Goal: Task Accomplishment & Management: Complete application form

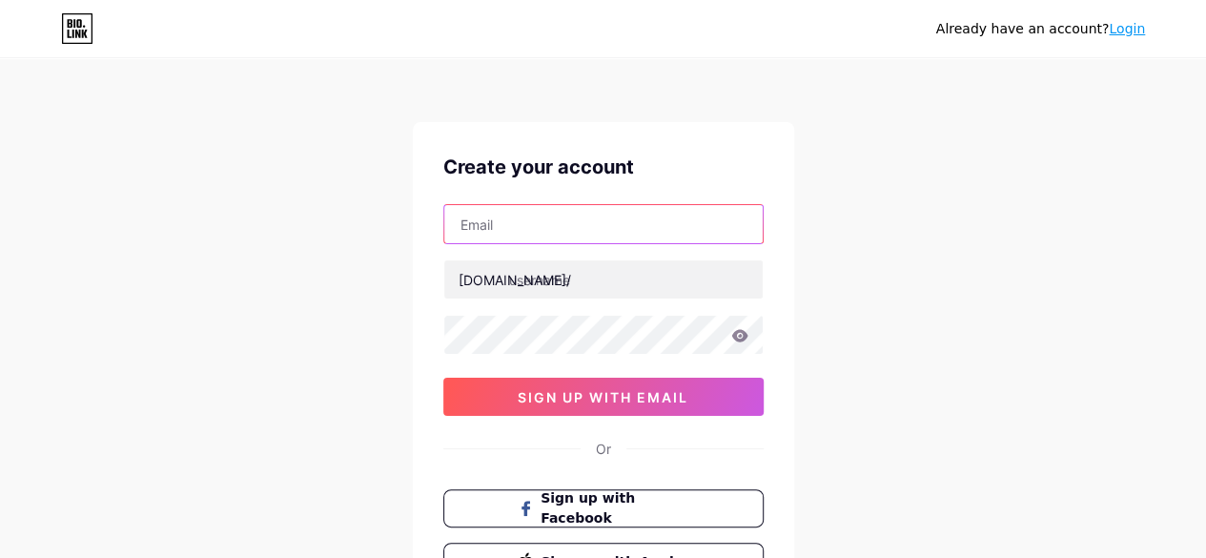
click at [572, 228] on input "text" at bounding box center [603, 224] width 318 height 38
type input "[EMAIL_ADDRESS][DOMAIN_NAME]"
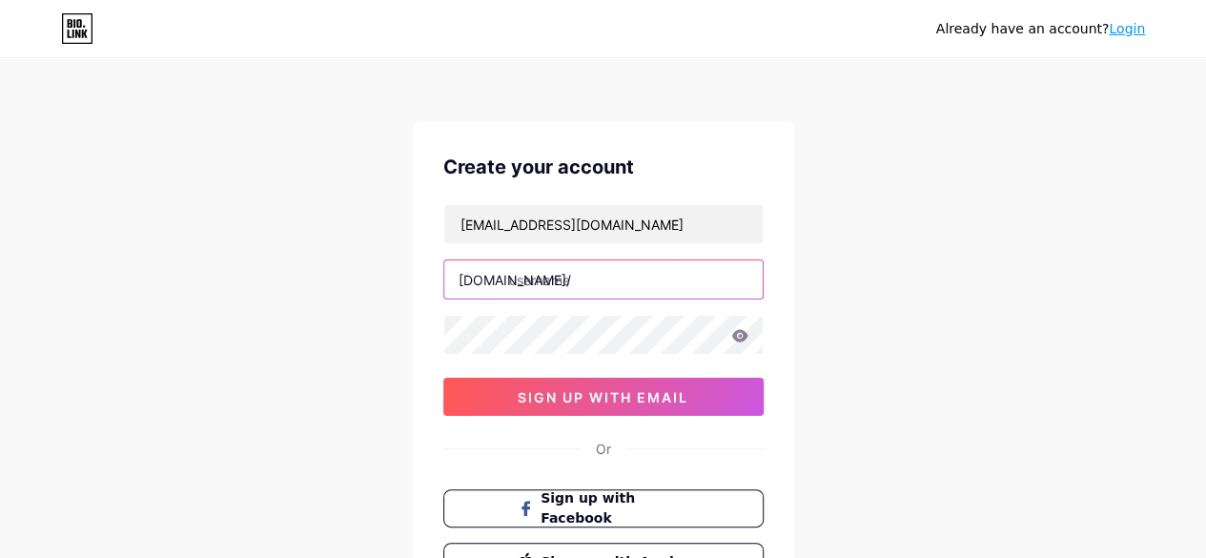
click at [538, 290] on input "text" at bounding box center [603, 279] width 318 height 38
paste input "aspenbarbershop"
type input "aspenbarbershop"
click at [629, 297] on div "aspenbarbershop" at bounding box center [603, 279] width 320 height 40
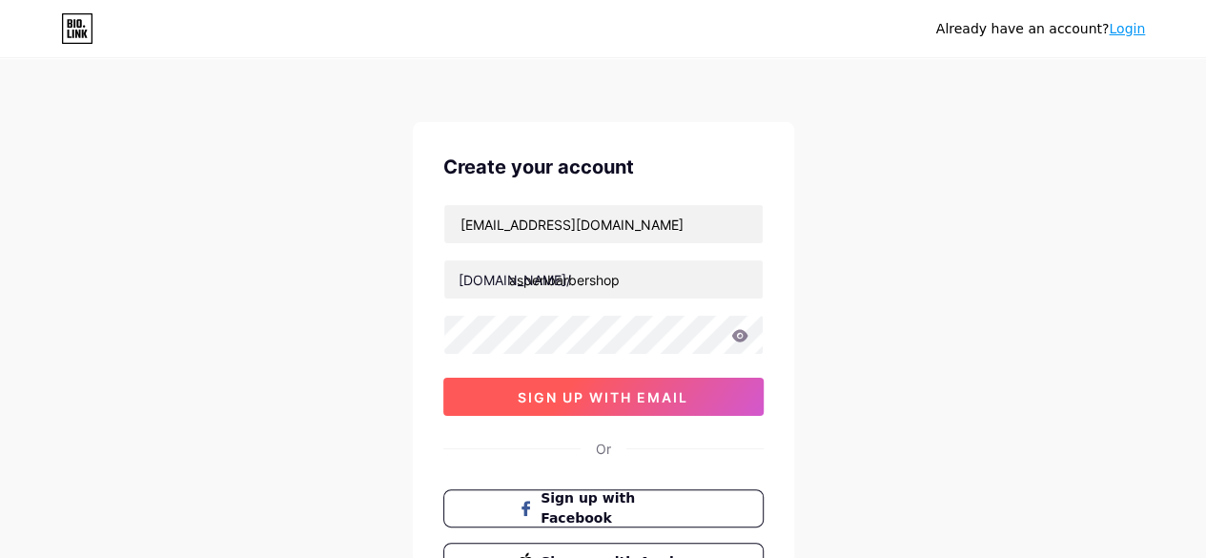
click at [553, 392] on span "sign up with email" at bounding box center [603, 397] width 171 height 16
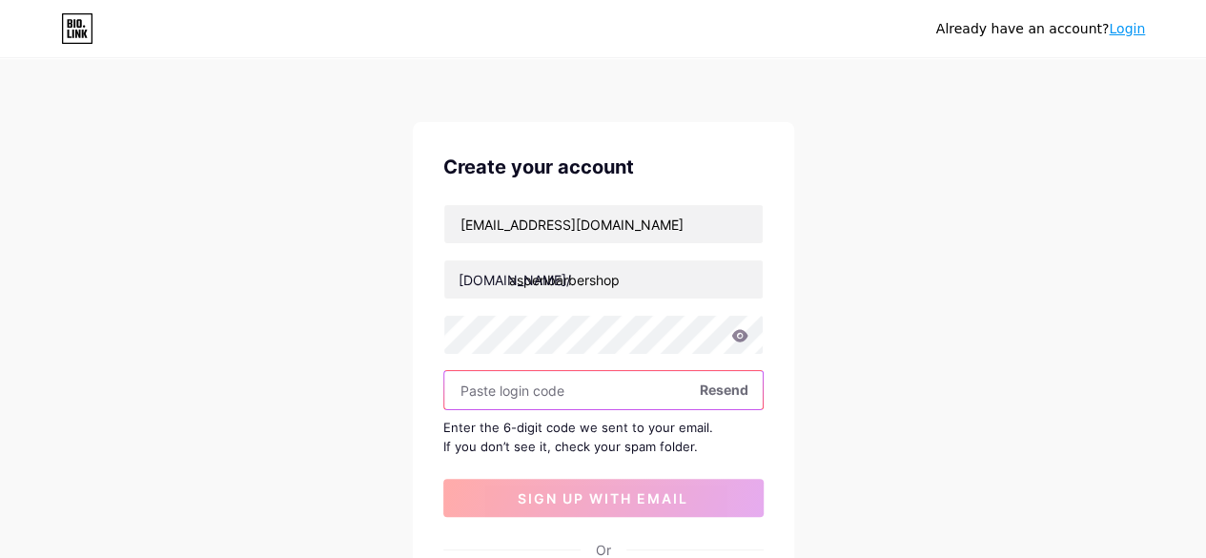
click at [551, 390] on input "text" at bounding box center [603, 390] width 318 height 38
click at [553, 378] on input "text" at bounding box center [603, 390] width 318 height 38
paste input "385855"
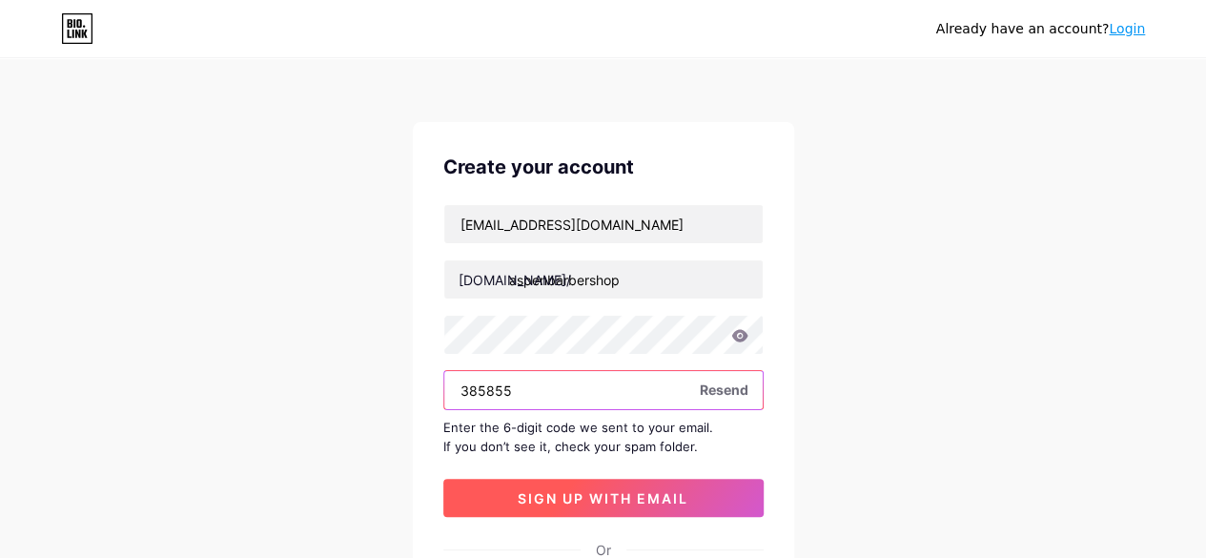
type input "385855"
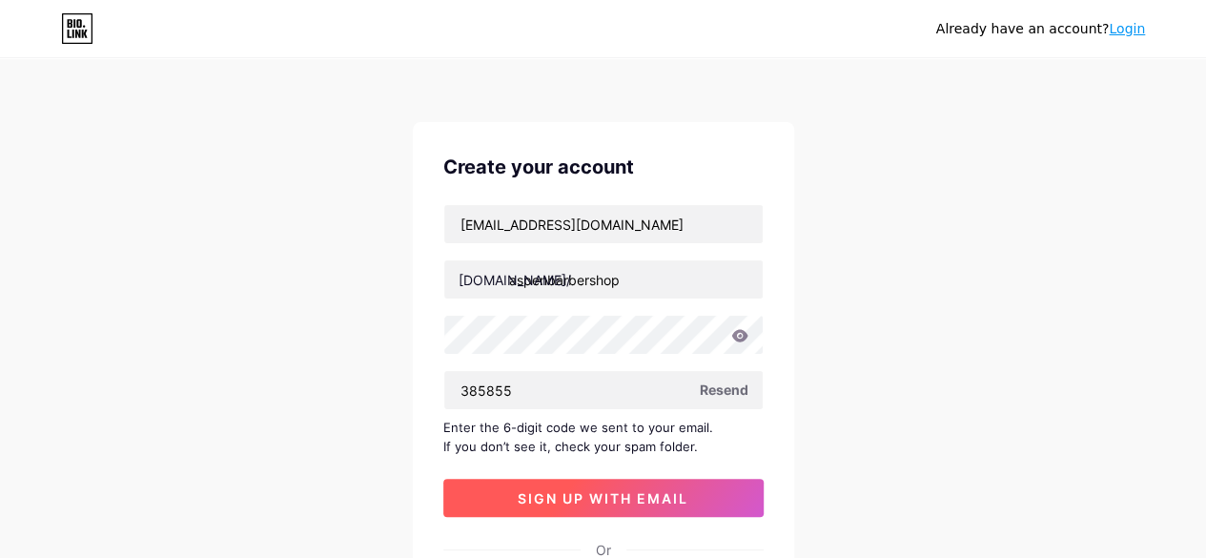
click at [583, 502] on span "sign up with email" at bounding box center [603, 498] width 171 height 16
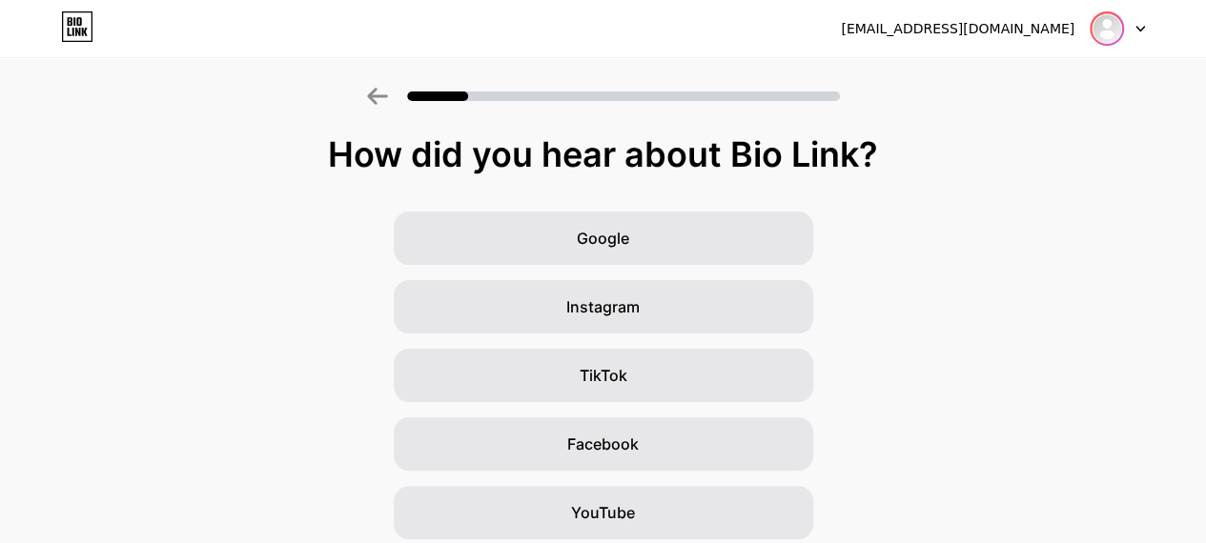
click at [1114, 26] on img at bounding box center [1107, 28] width 31 height 31
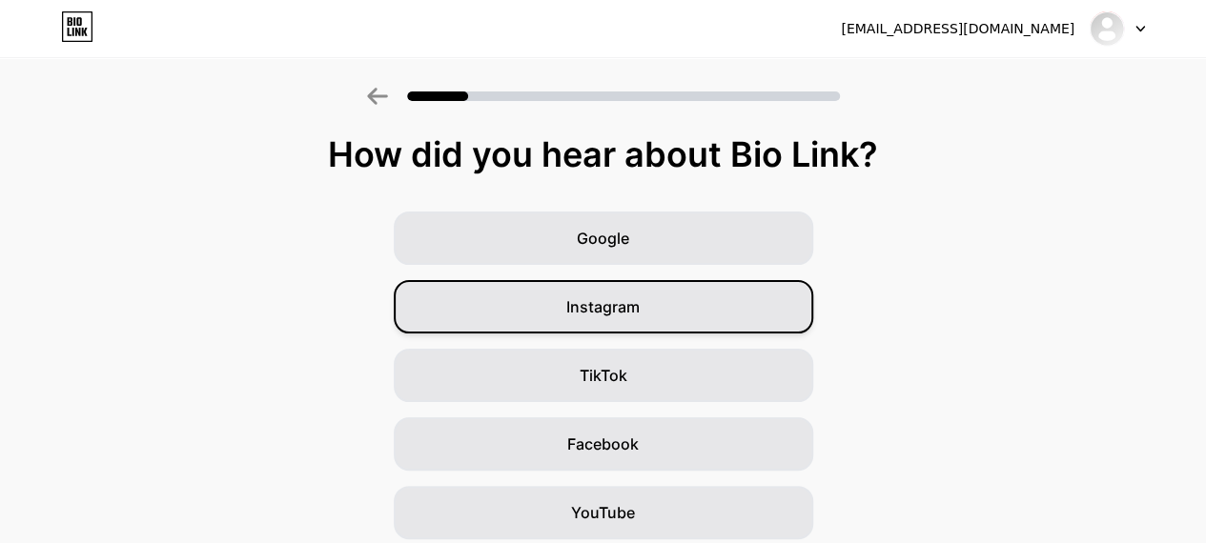
click at [625, 313] on span "Instagram" at bounding box center [602, 307] width 73 height 23
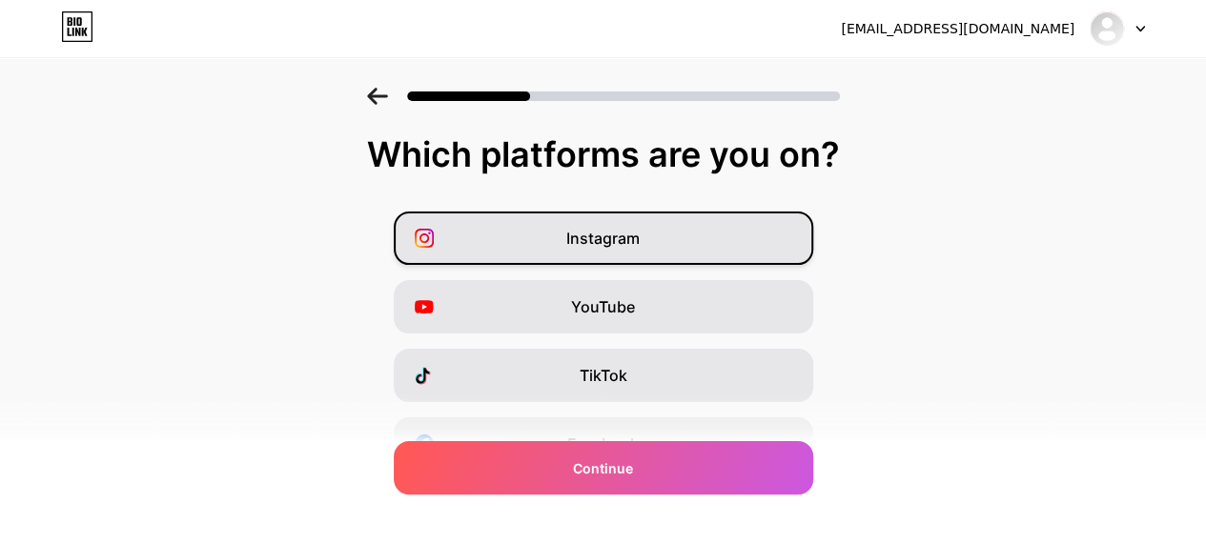
click at [617, 243] on span "Instagram" at bounding box center [602, 238] width 73 height 23
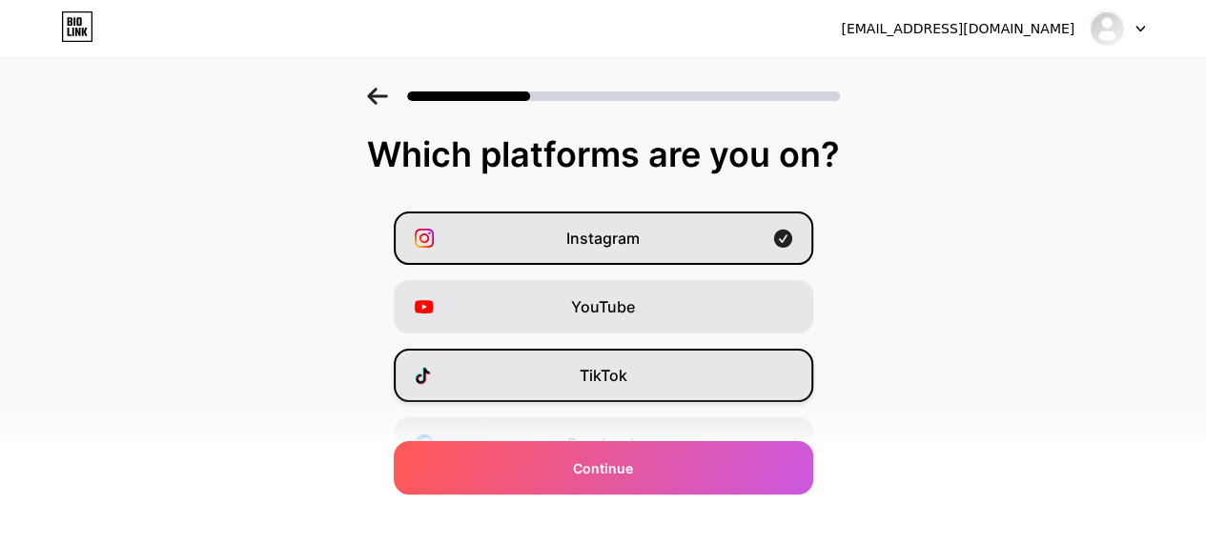
scroll to position [374, 0]
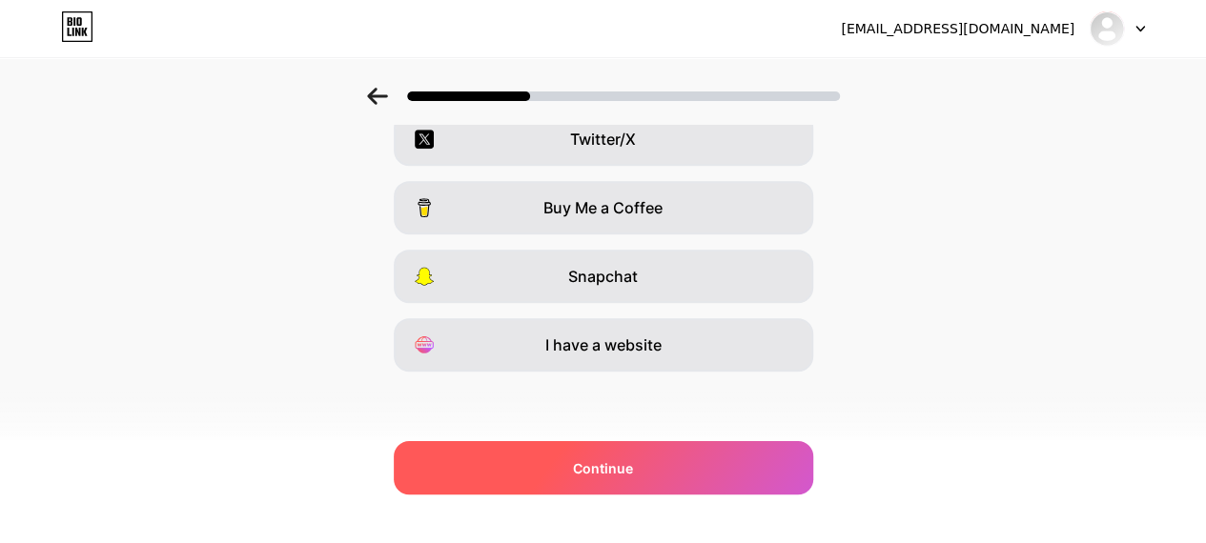
click at [633, 474] on span "Continue" at bounding box center [603, 469] width 60 height 20
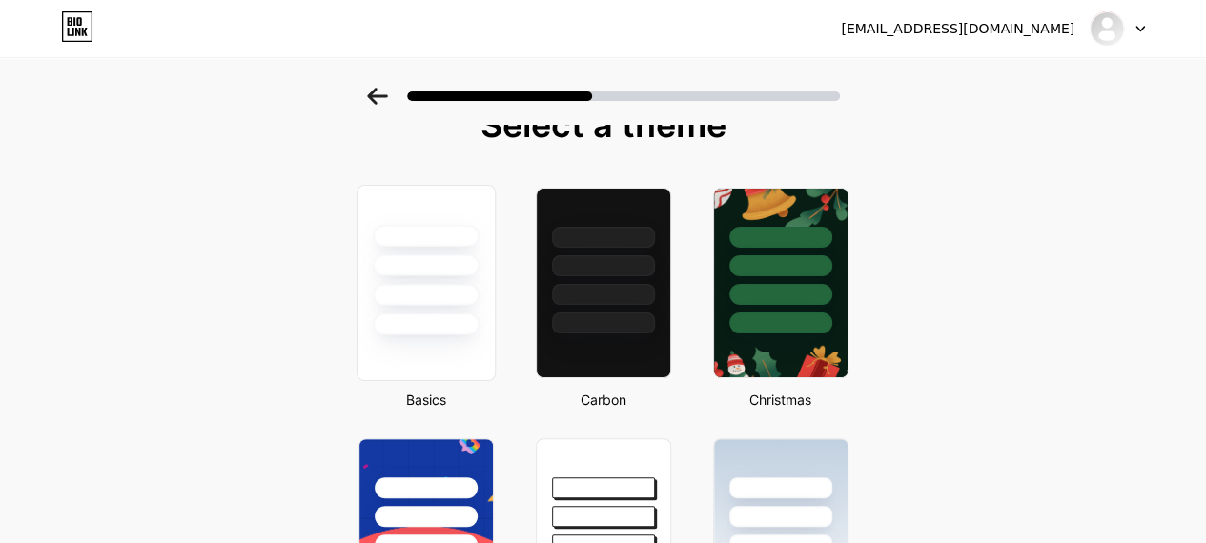
scroll to position [0, 0]
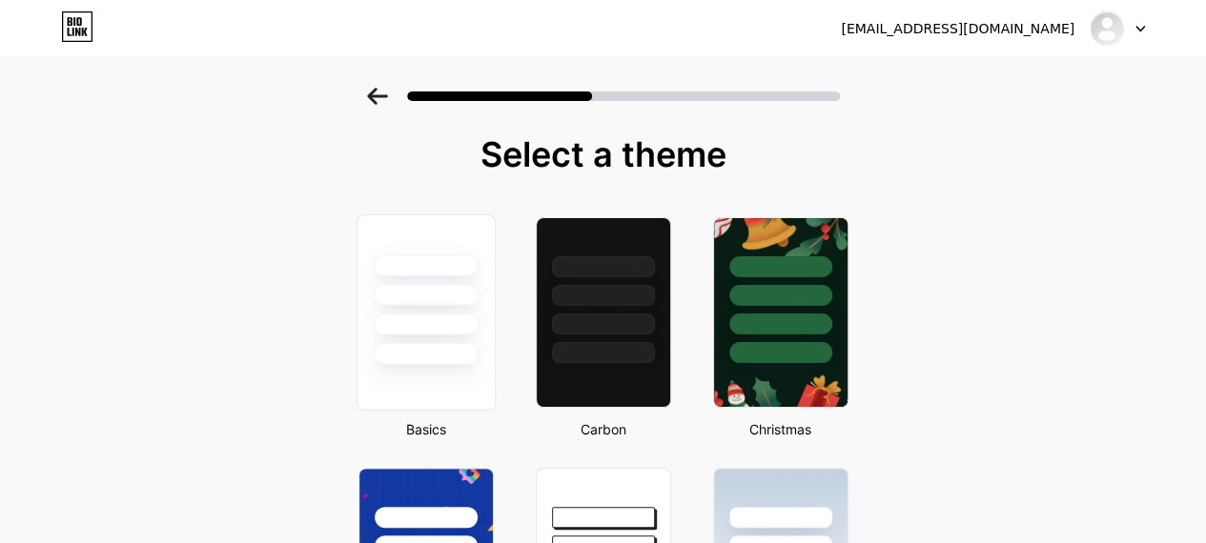
click at [450, 323] on div at bounding box center [426, 325] width 106 height 22
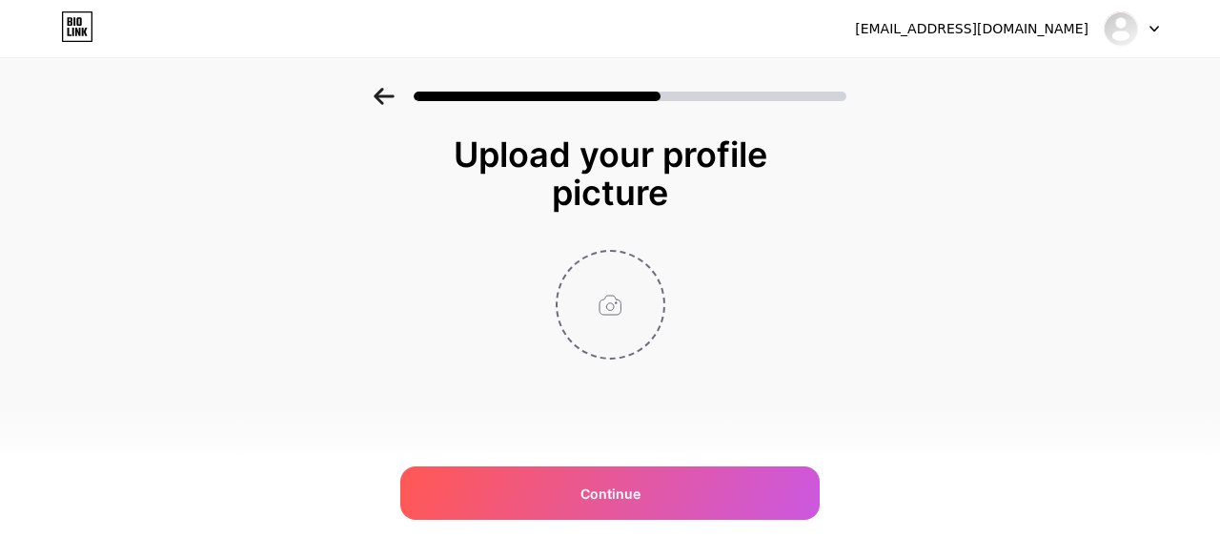
click at [594, 316] on input "file" at bounding box center [611, 305] width 106 height 106
type input "C:\fakepath\imgi_211_DSC_4124_1732487922.png"
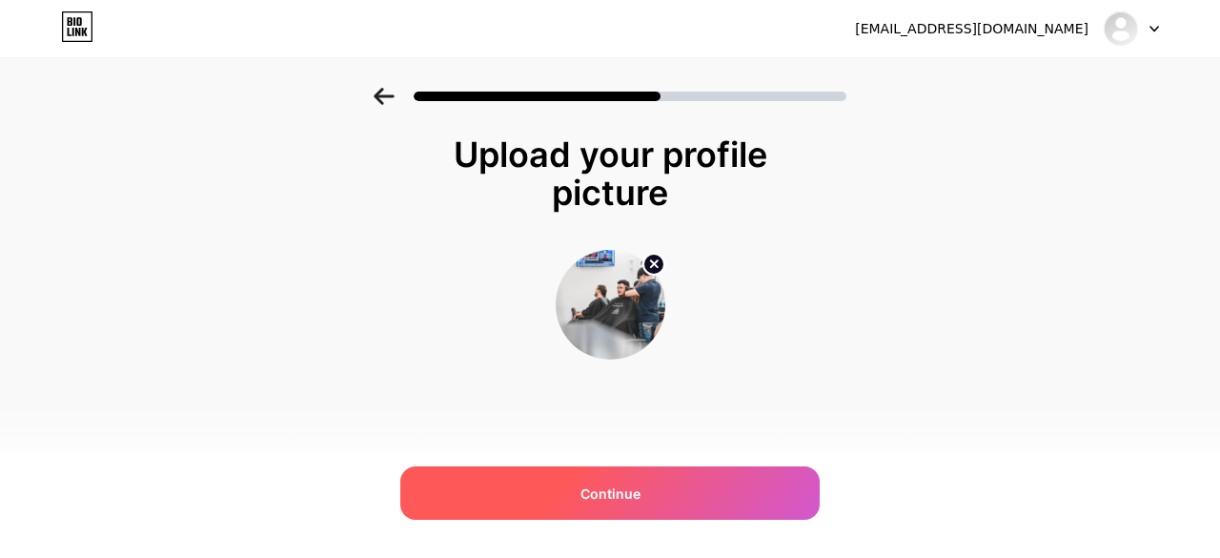
click at [679, 502] on div "Continue" at bounding box center [609, 492] width 419 height 53
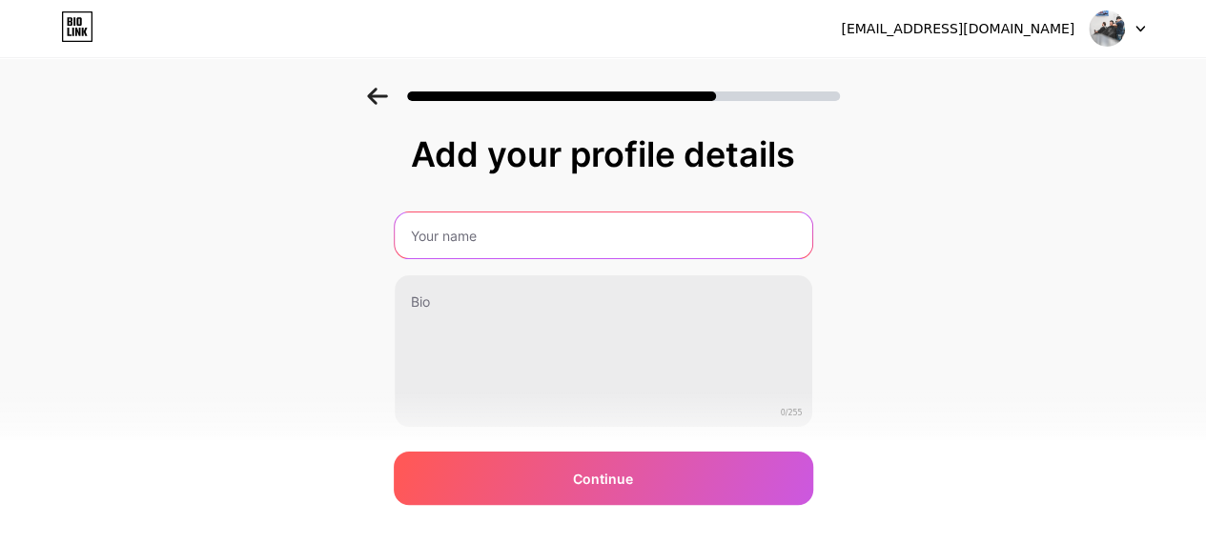
click at [629, 232] on input "text" at bounding box center [604, 236] width 418 height 46
type input "Aspen Barbershop"
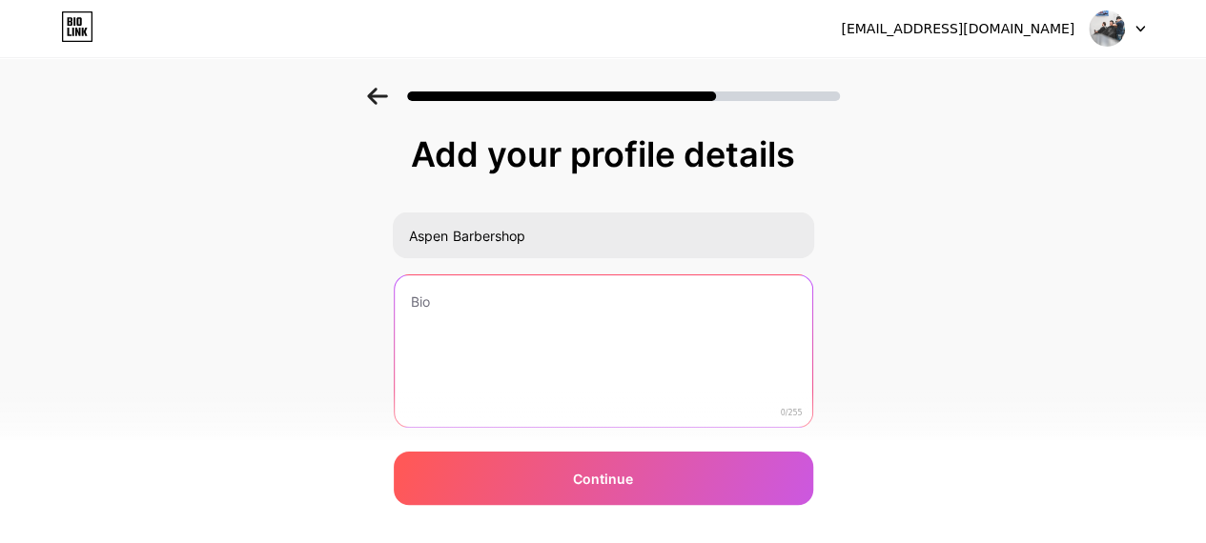
click at [561, 336] on textarea at bounding box center [604, 352] width 418 height 153
paste textarea "Looking for a top-rated barbershop in [GEOGRAPHIC_DATA], Garland, or [PERSON_NA…"
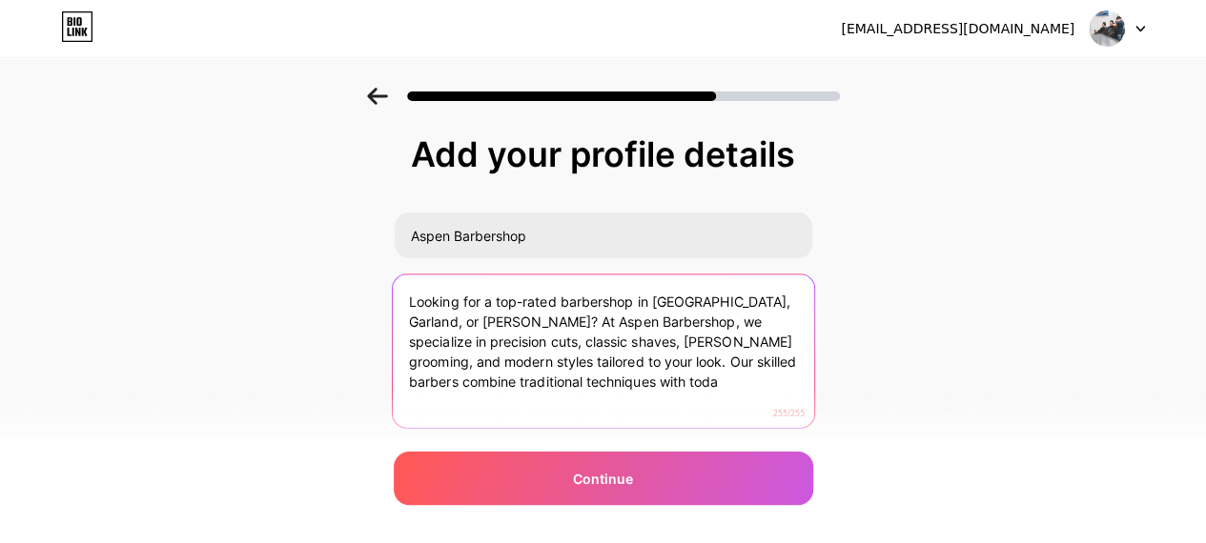
drag, startPoint x: 547, startPoint y: 359, endPoint x: 557, endPoint y: 384, distance: 26.6
click at [557, 384] on textarea "Looking for a top-rated barbershop in [GEOGRAPHIC_DATA], Garland, or [PERSON_NA…" at bounding box center [602, 352] width 421 height 155
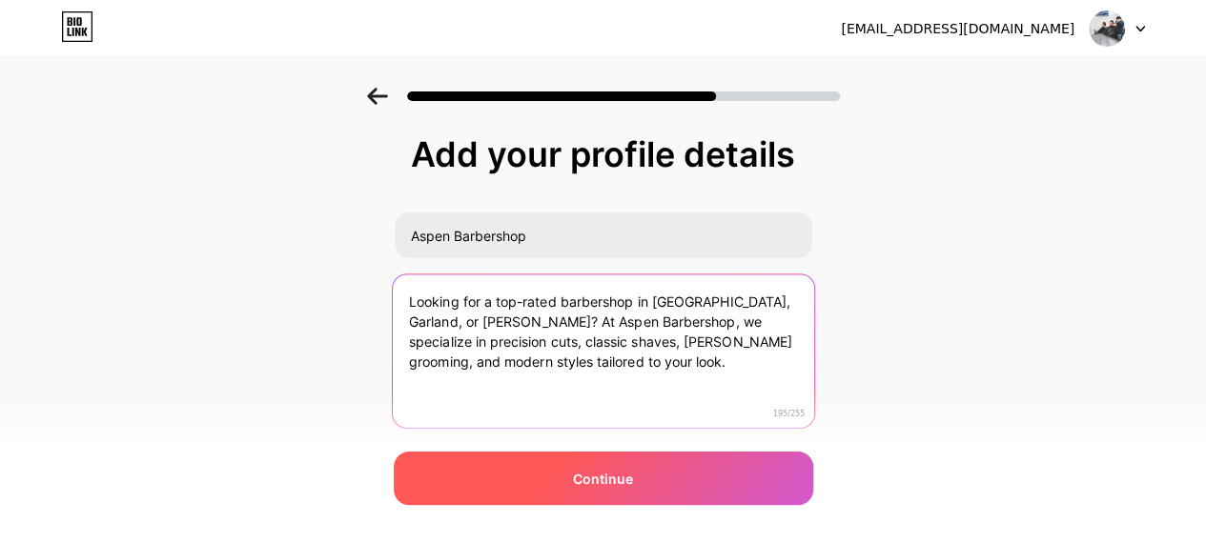
type textarea "Looking for a top-rated barbershop in [GEOGRAPHIC_DATA], Garland, or [PERSON_NA…"
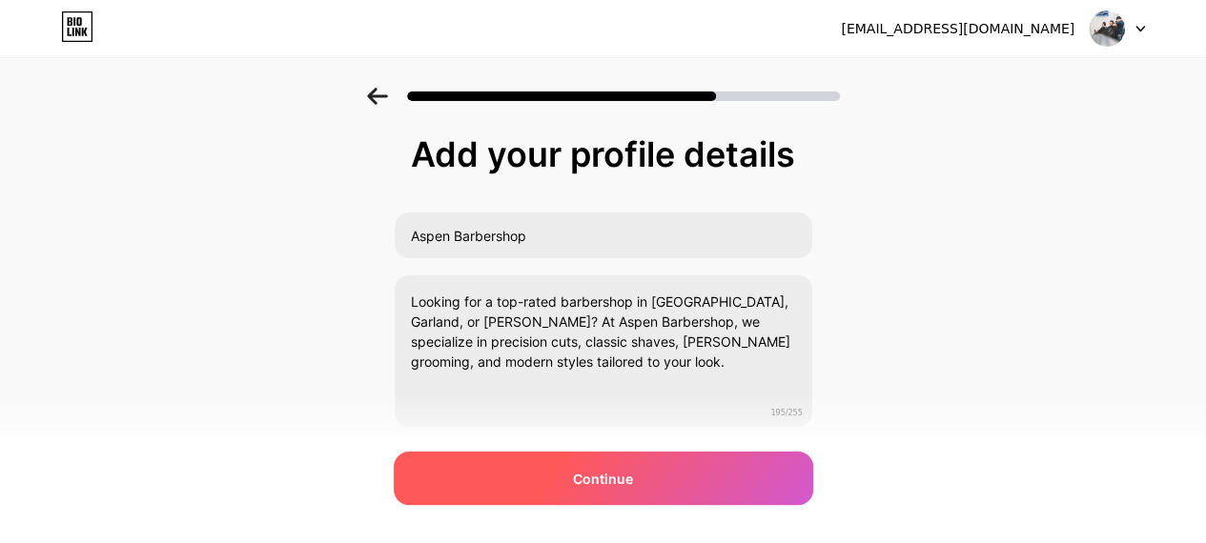
click at [599, 485] on span "Continue" at bounding box center [603, 479] width 60 height 20
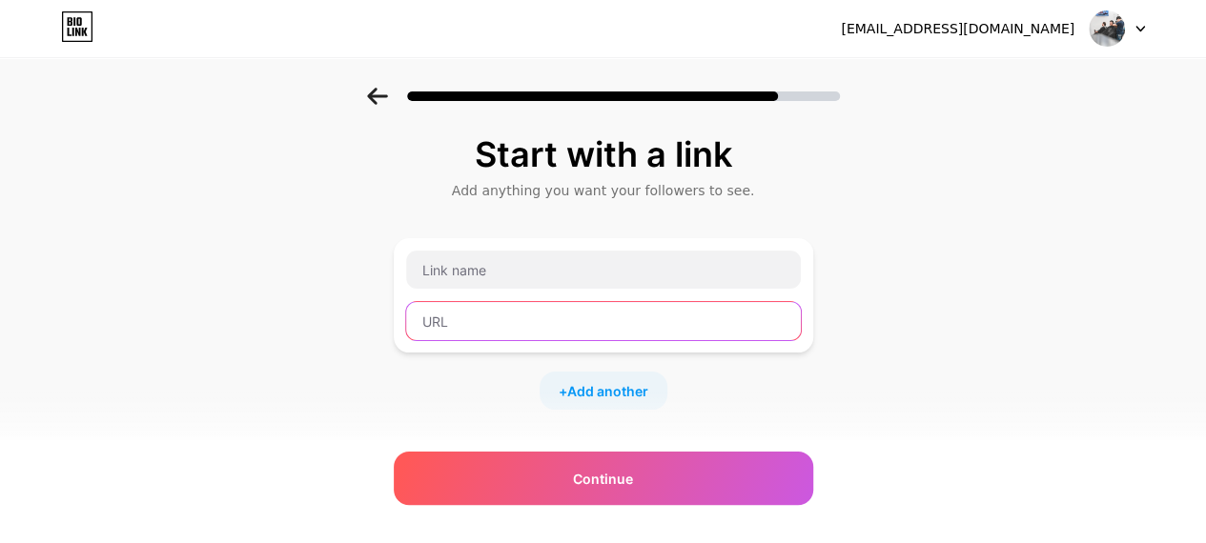
click at [491, 327] on input "text" at bounding box center [603, 321] width 395 height 38
paste input "[URL][DOMAIN_NAME]"
type input "[URL][DOMAIN_NAME]"
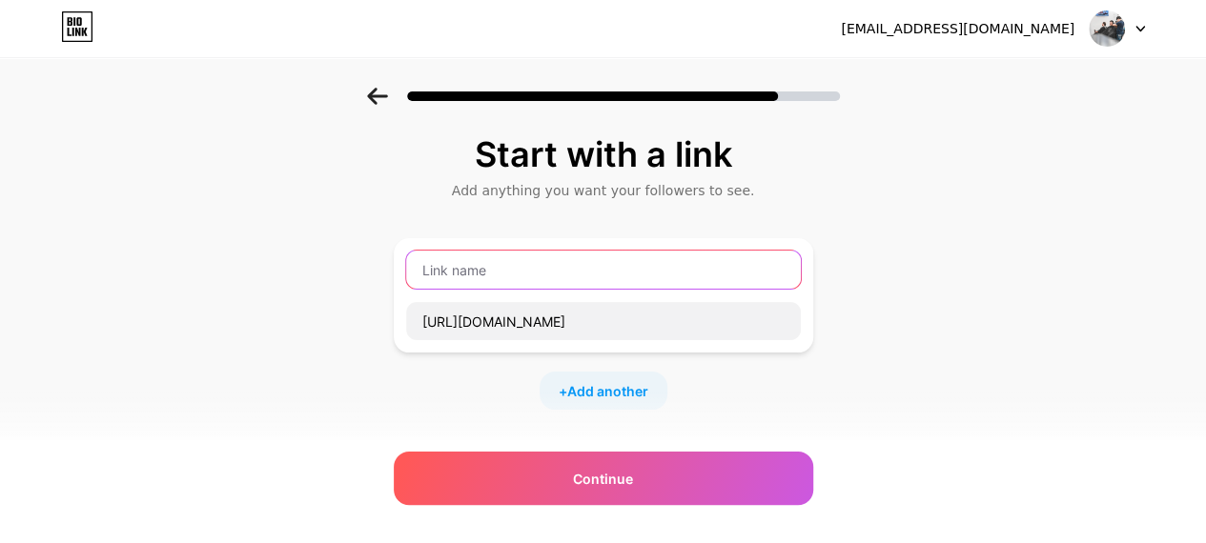
click at [519, 252] on input "text" at bounding box center [603, 270] width 395 height 38
paste input "Website"
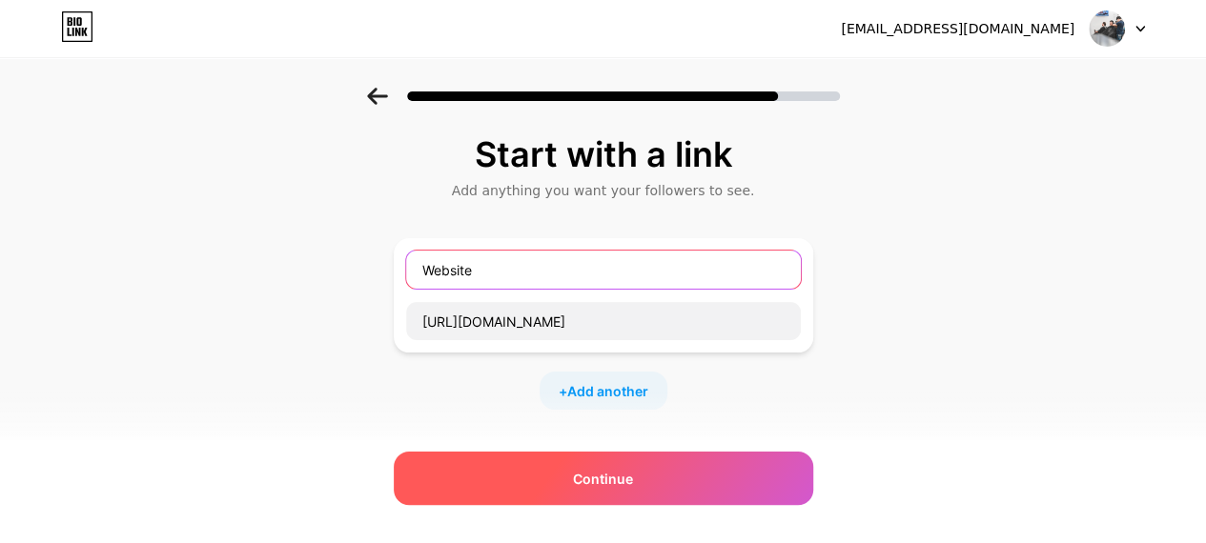
type input "Website"
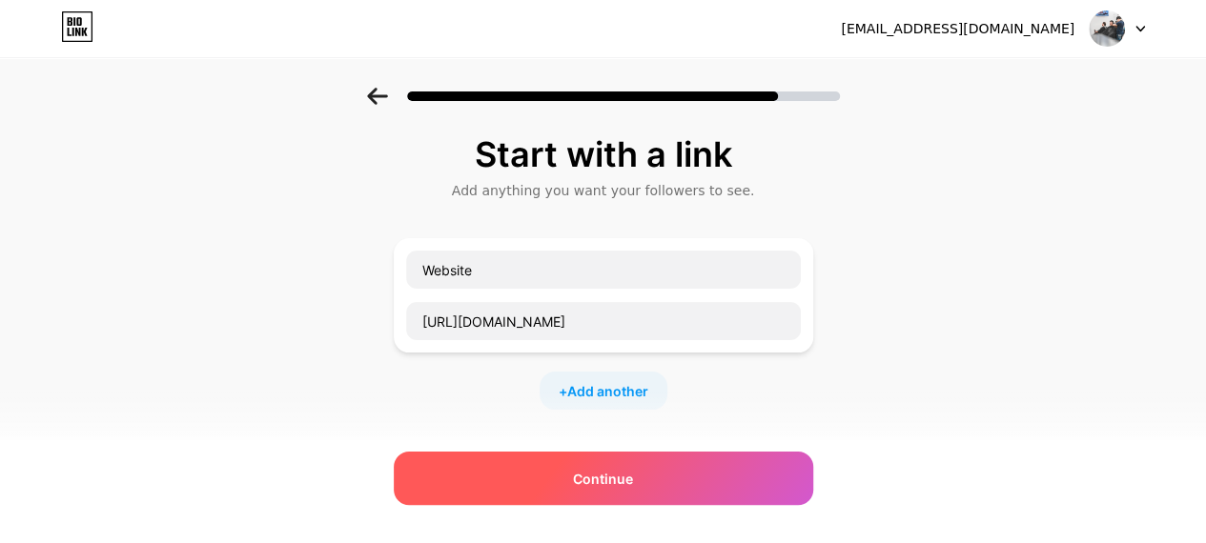
click at [633, 471] on span "Continue" at bounding box center [603, 479] width 60 height 20
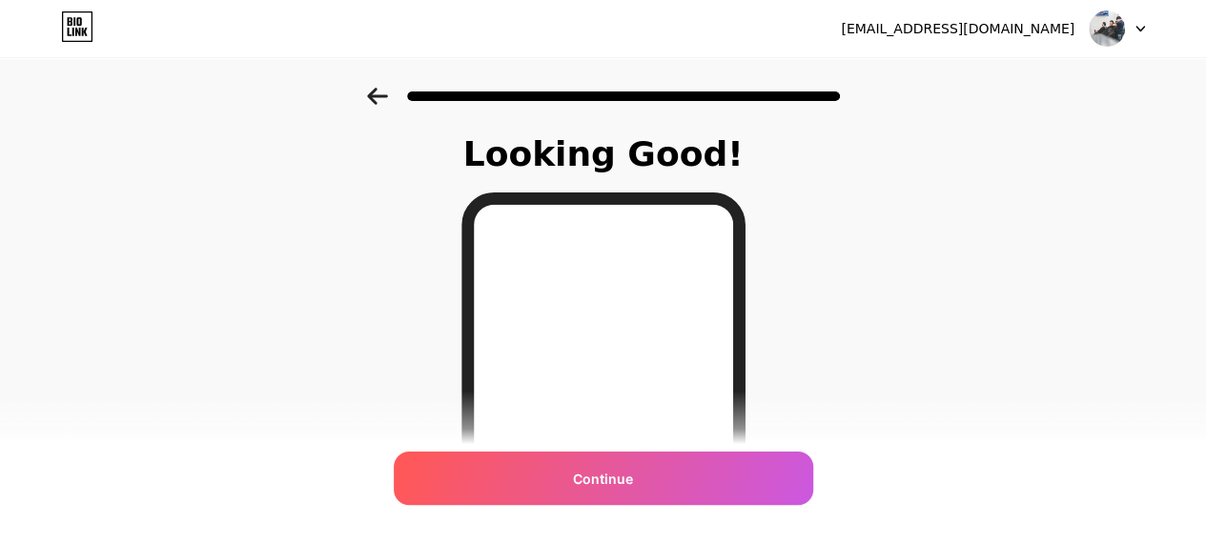
click at [381, 95] on icon at bounding box center [377, 96] width 20 height 17
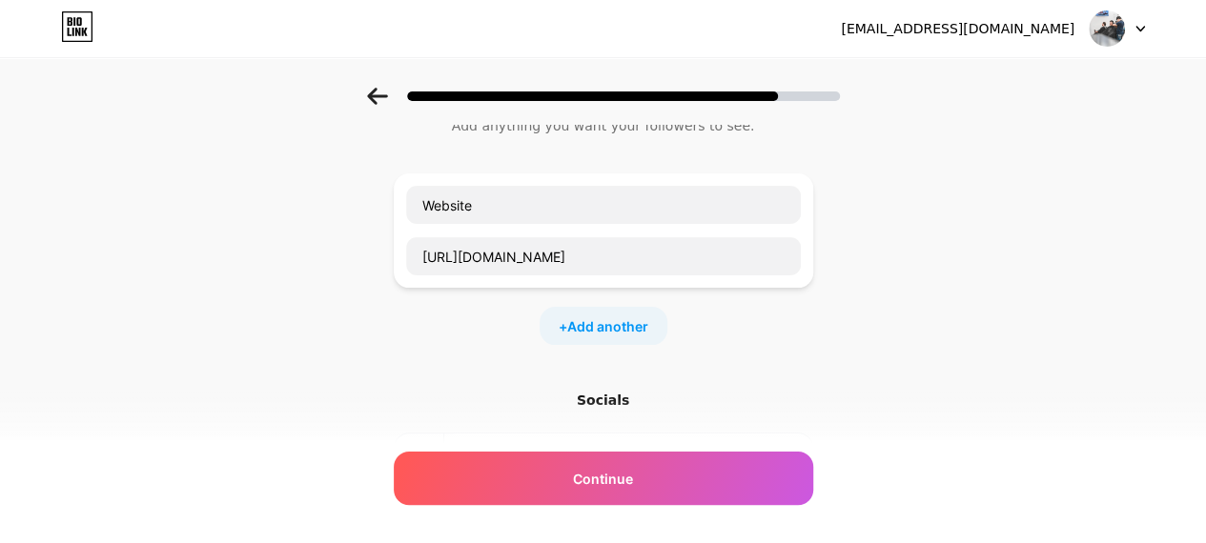
scroll to position [95, 0]
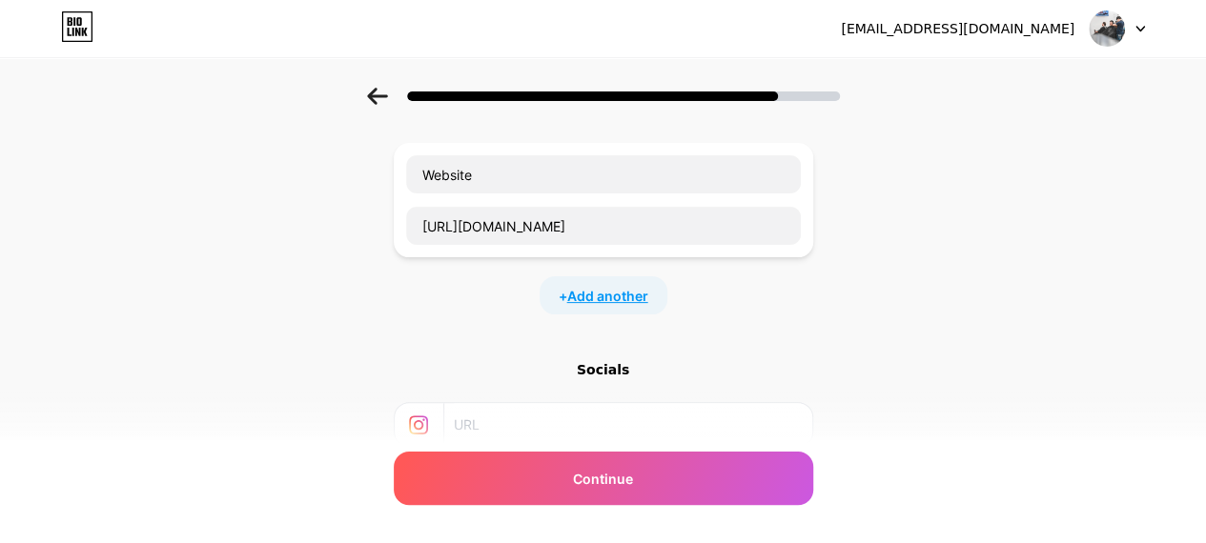
click at [590, 289] on span "Add another" at bounding box center [607, 296] width 81 height 20
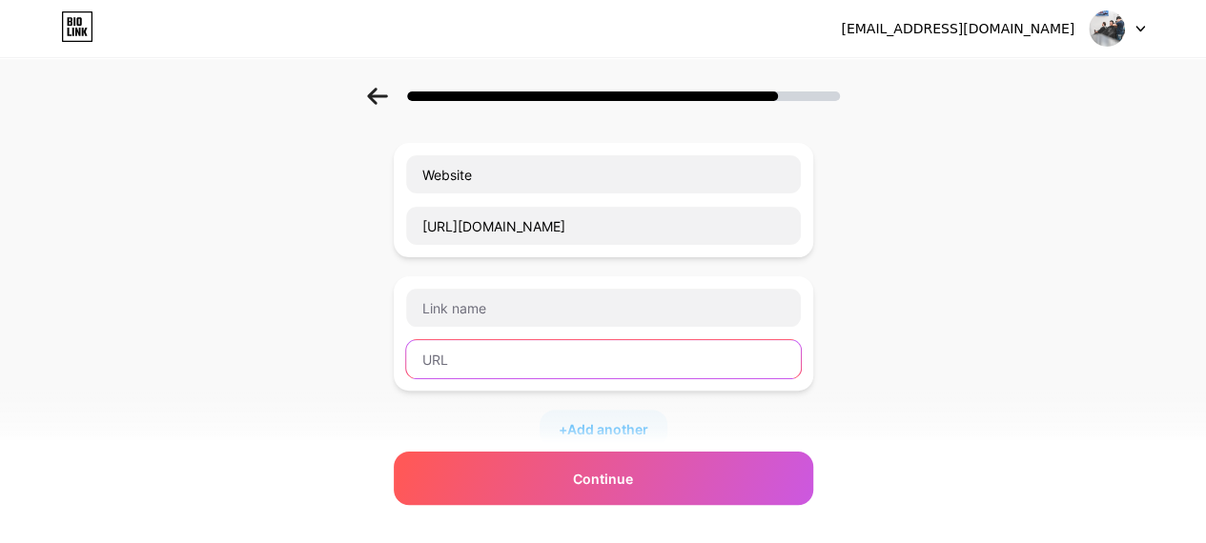
click at [553, 373] on input "text" at bounding box center [603, 359] width 395 height 38
paste input "[URL][DOMAIN_NAME]"
click at [536, 359] on input "[URL][DOMAIN_NAME]" at bounding box center [603, 359] width 395 height 38
type input "[URL][DOMAIN_NAME]"
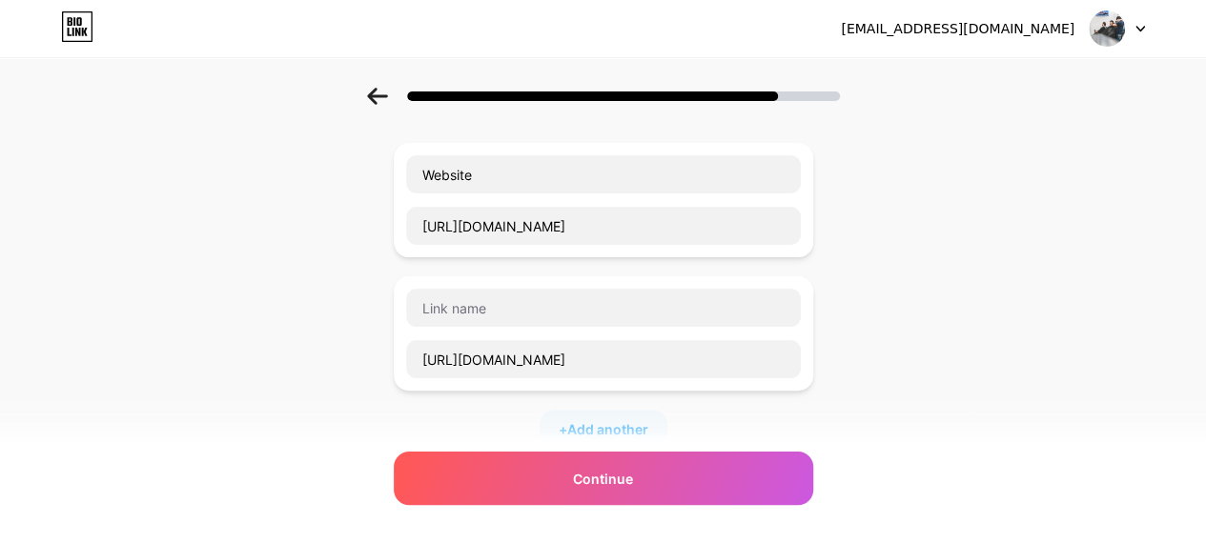
click at [534, 335] on div "[URL][DOMAIN_NAME]" at bounding box center [603, 334] width 397 height 92
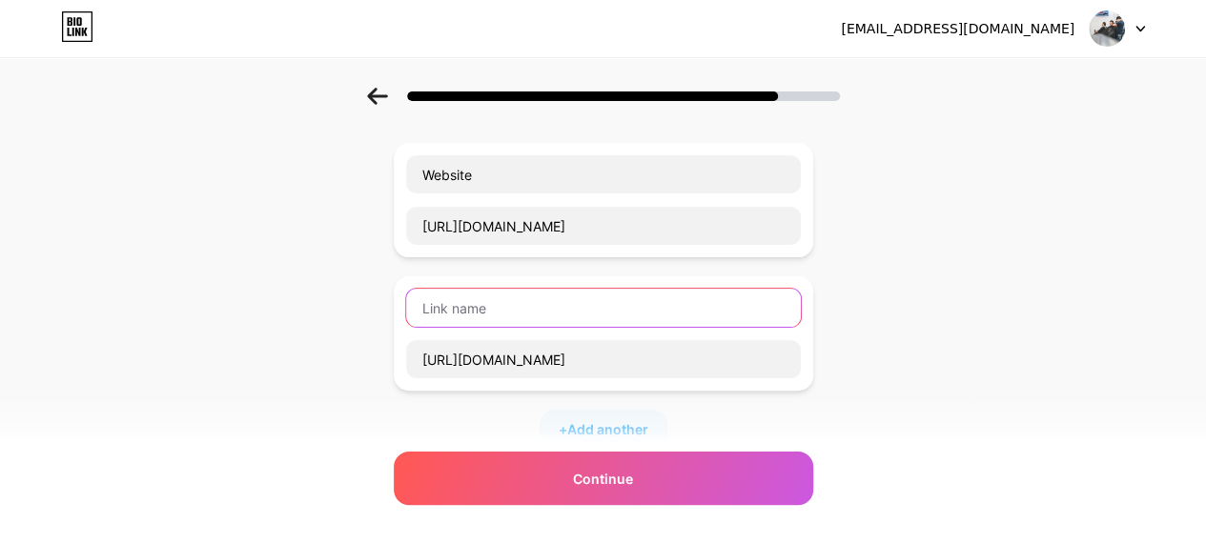
click at [539, 317] on input "text" at bounding box center [603, 308] width 395 height 38
paste input "facebook"
type input "facebook"
click at [561, 306] on input "facebook" at bounding box center [603, 308] width 395 height 38
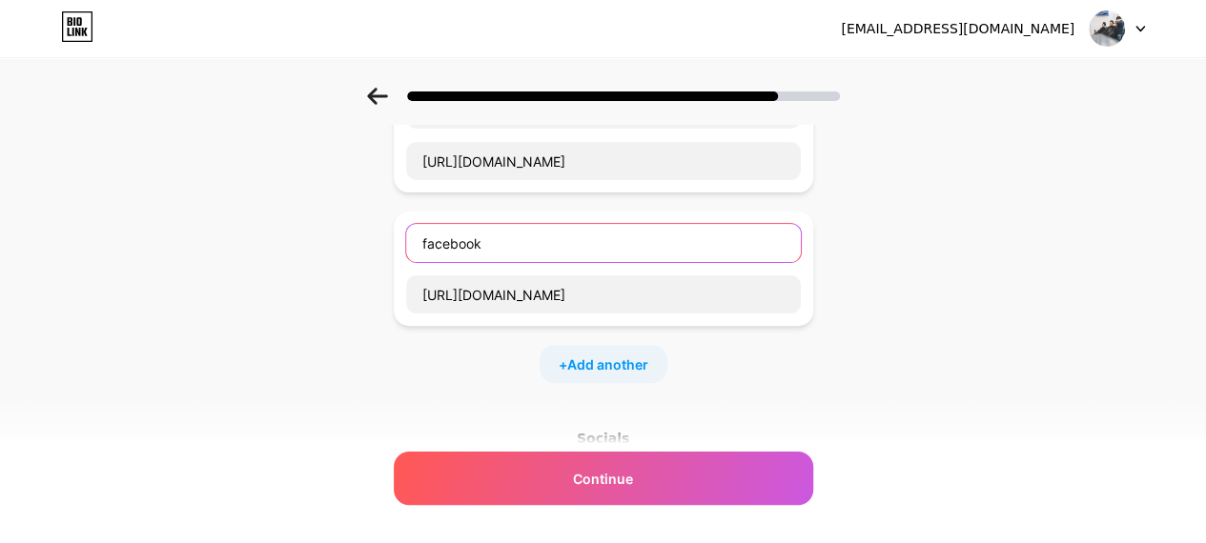
scroll to position [191, 0]
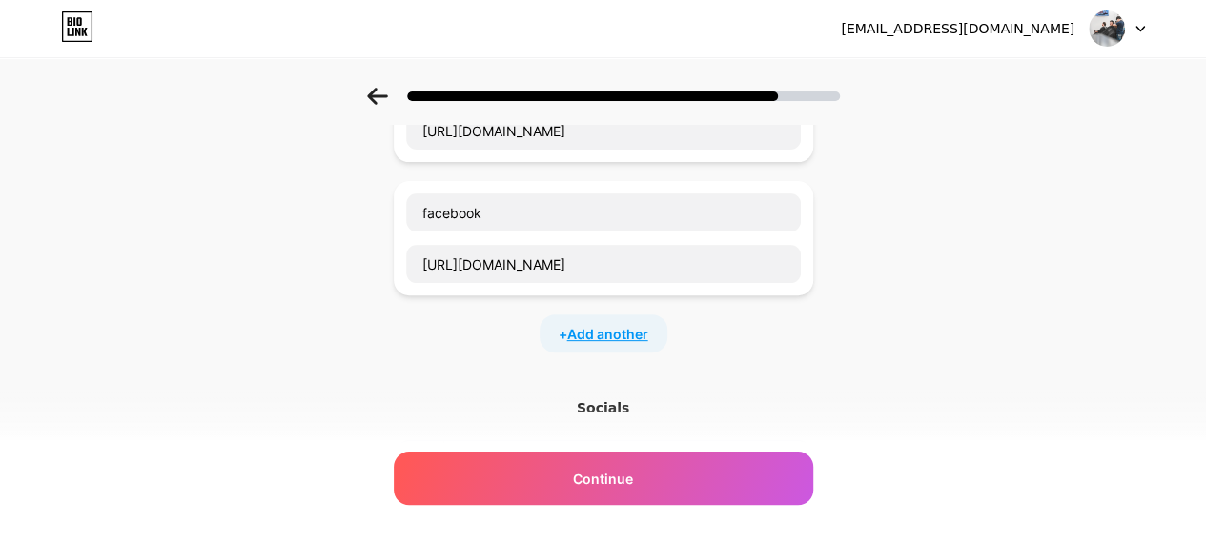
click at [618, 324] on span "Add another" at bounding box center [607, 334] width 81 height 20
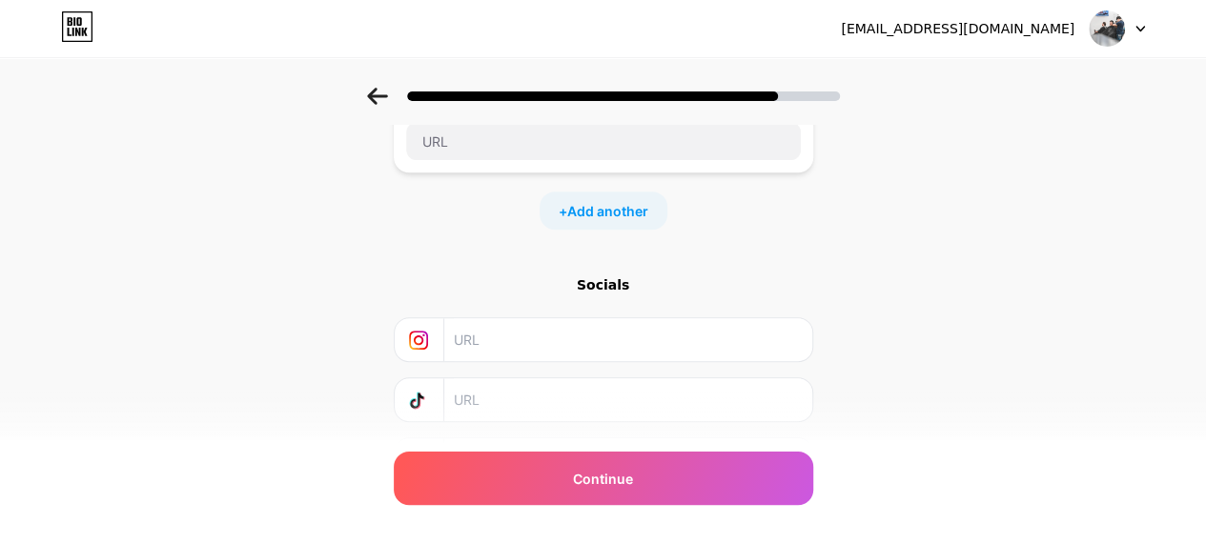
scroll to position [477, 0]
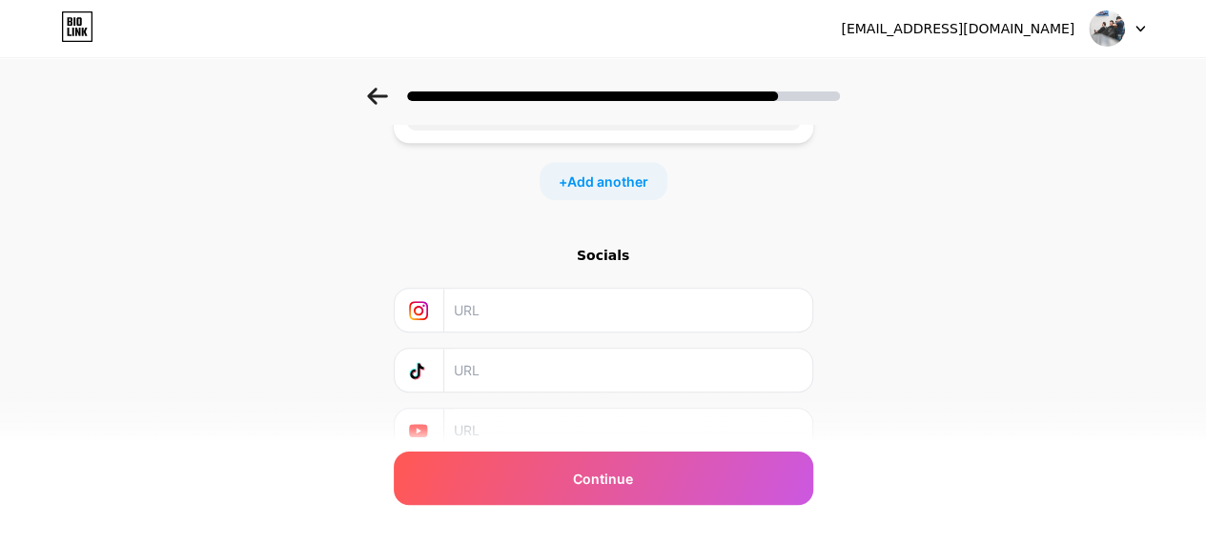
click at [545, 310] on input "text" at bounding box center [627, 310] width 346 height 43
paste input "[URL][DOMAIN_NAME]"
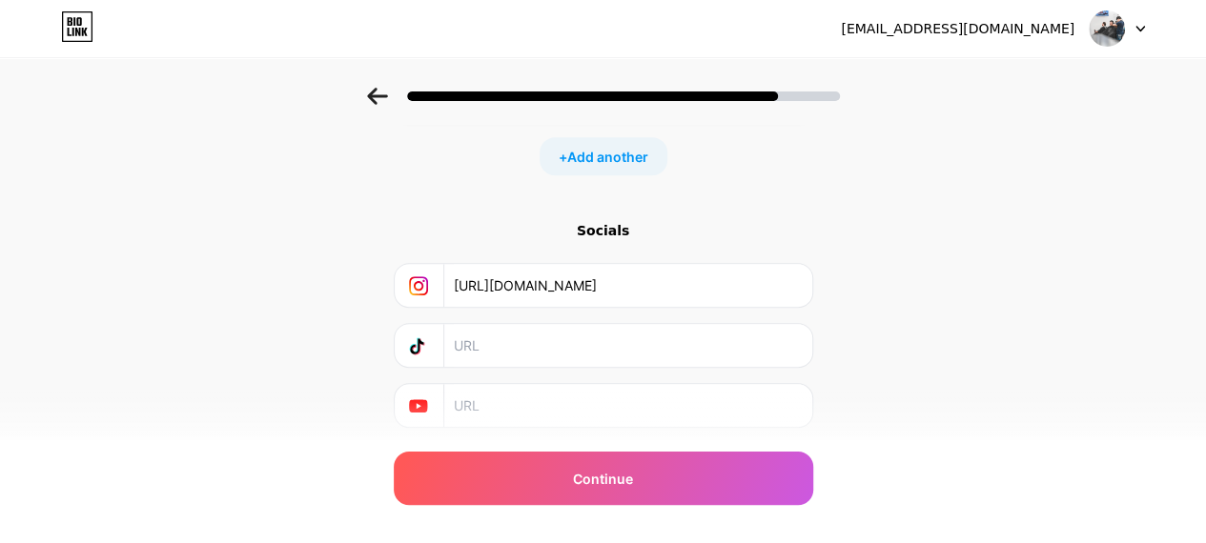
scroll to position [552, 0]
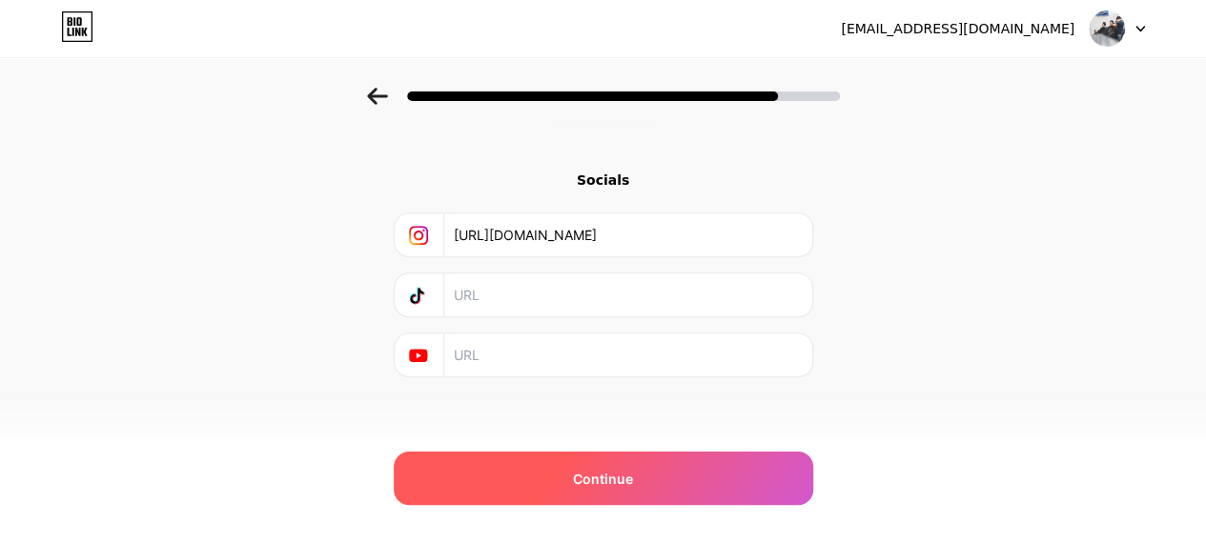
type input "[URL][DOMAIN_NAME]"
click at [622, 476] on span "Continue" at bounding box center [603, 479] width 60 height 20
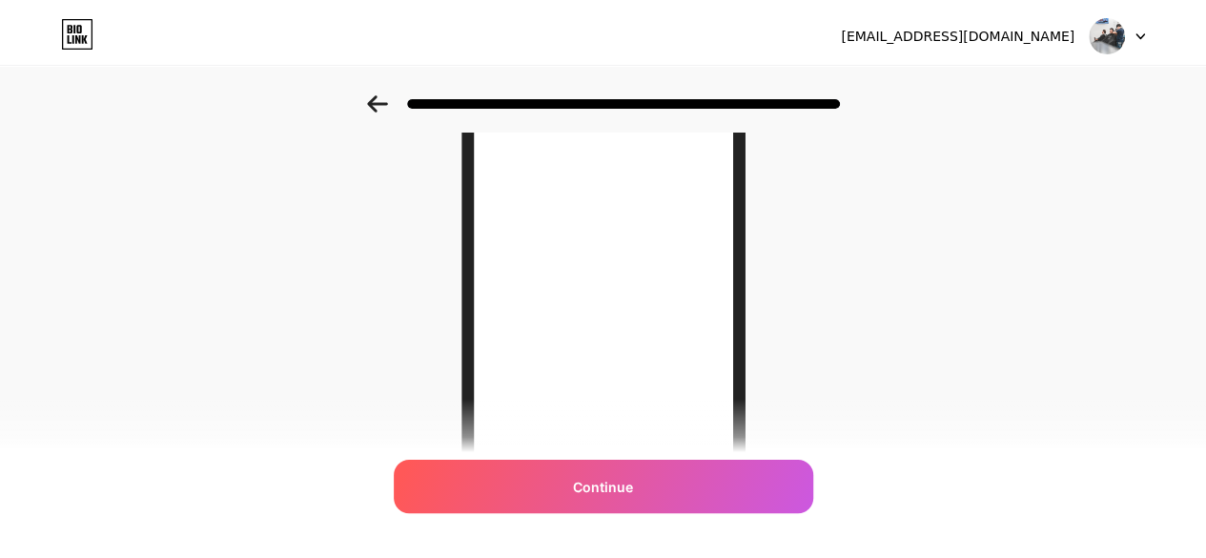
scroll to position [0, 0]
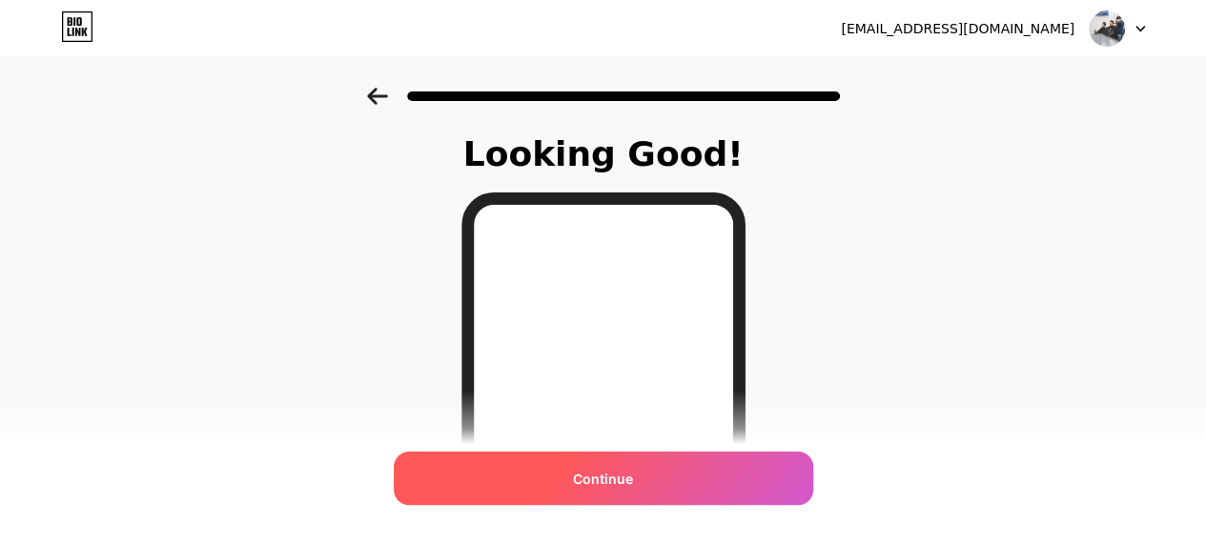
click at [617, 472] on span "Continue" at bounding box center [603, 479] width 60 height 20
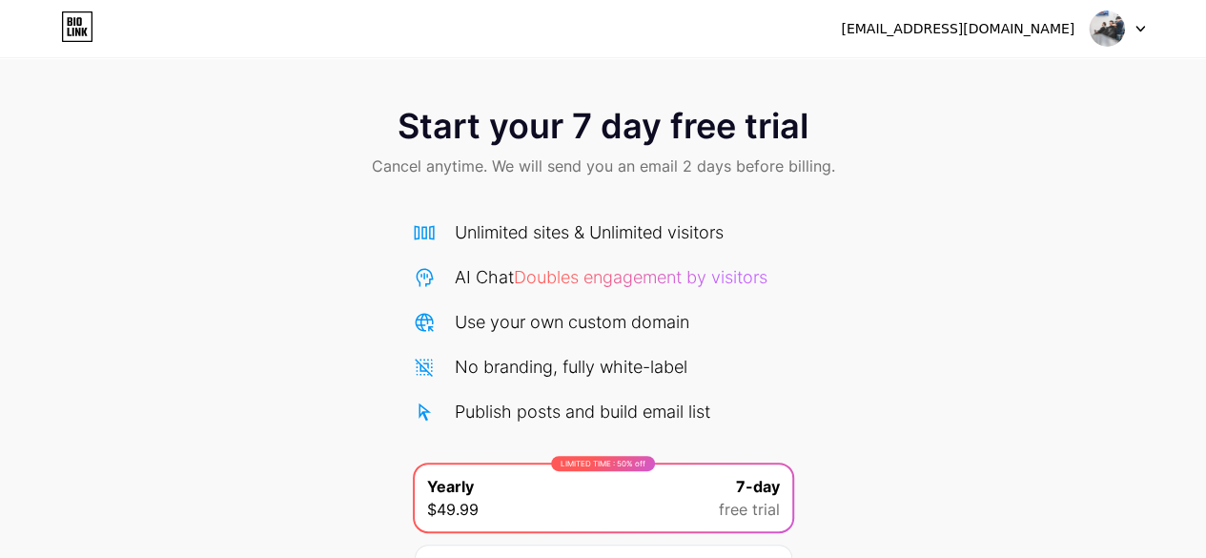
click at [1104, 27] on img at bounding box center [1107, 28] width 36 height 36
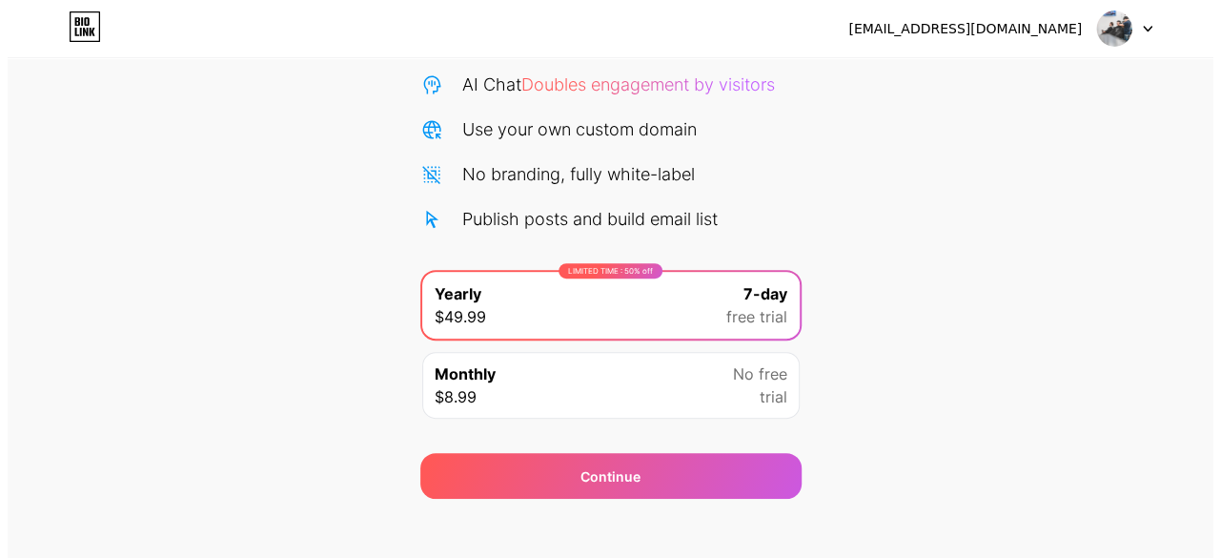
scroll to position [208, 0]
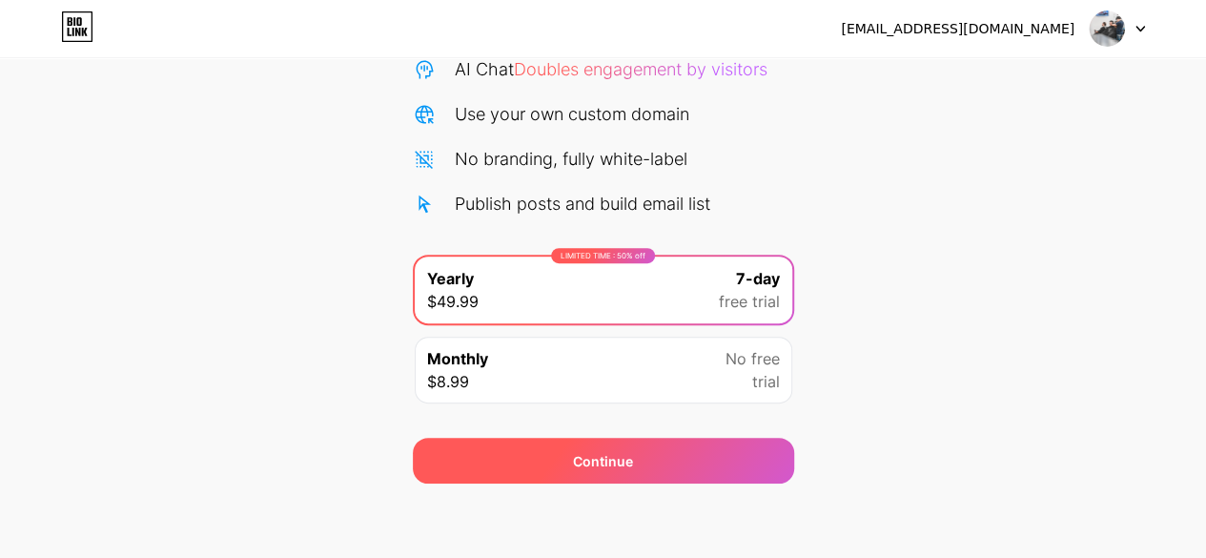
click at [607, 457] on div "Continue" at bounding box center [603, 461] width 60 height 20
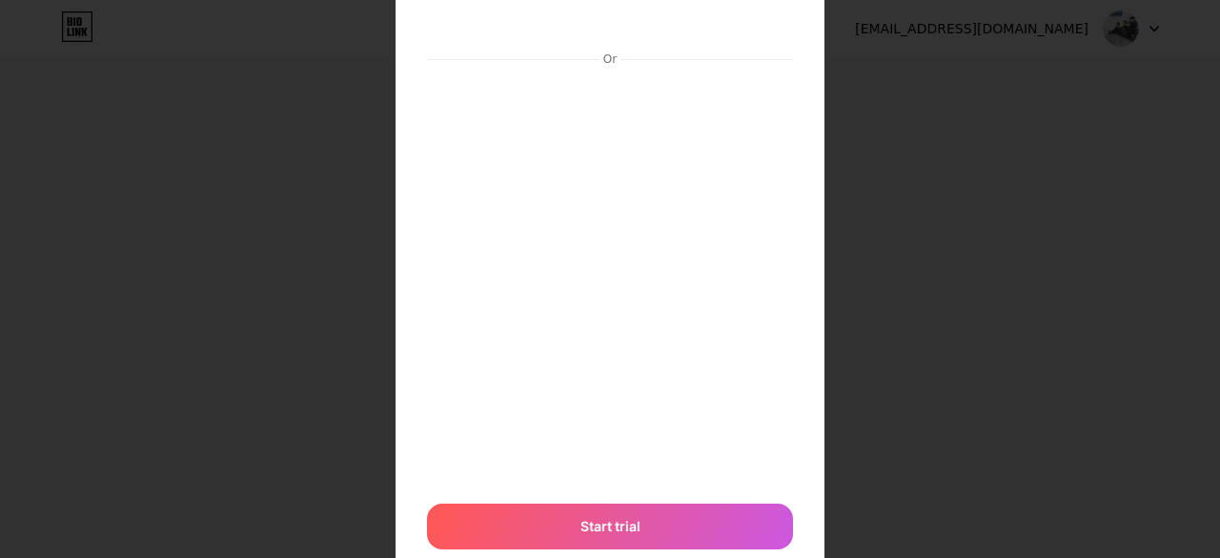
scroll to position [207, 0]
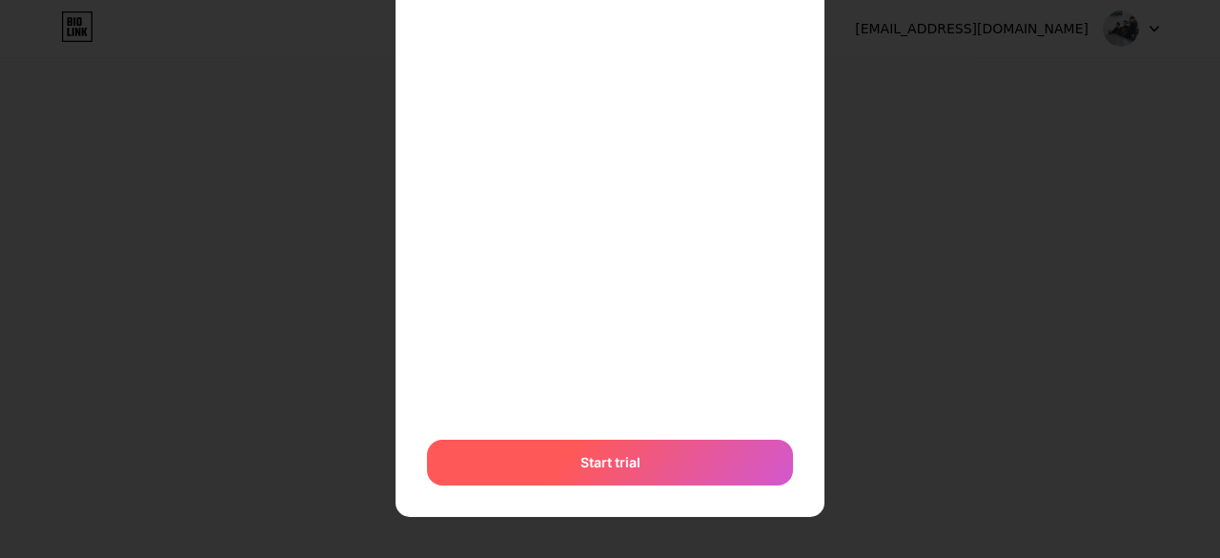
click at [587, 459] on span "Start trial" at bounding box center [611, 462] width 60 height 20
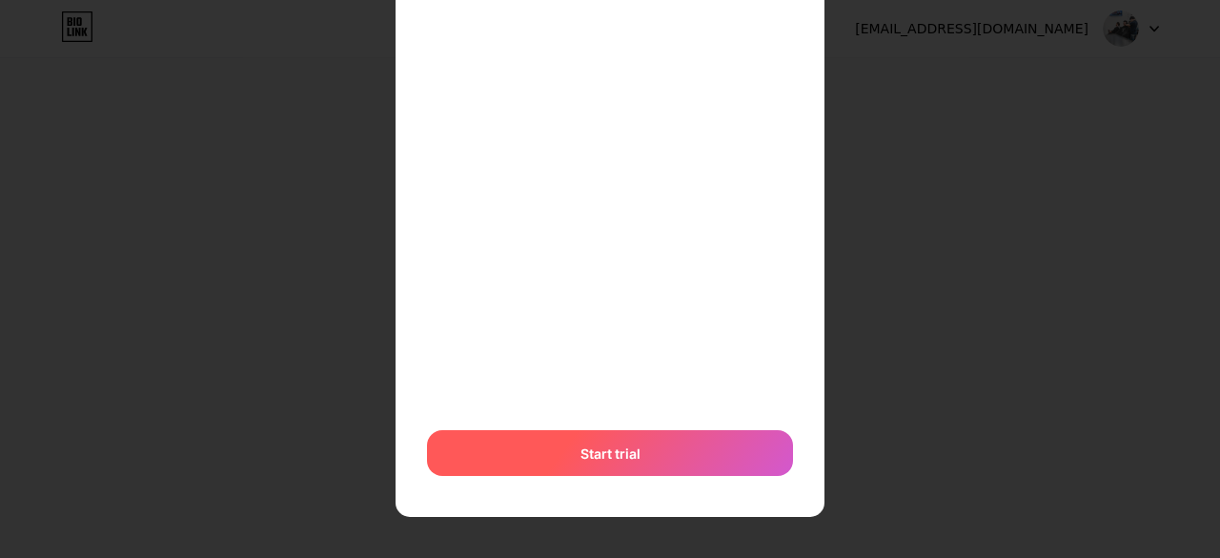
click at [593, 443] on span "Start trial" at bounding box center [611, 453] width 60 height 20
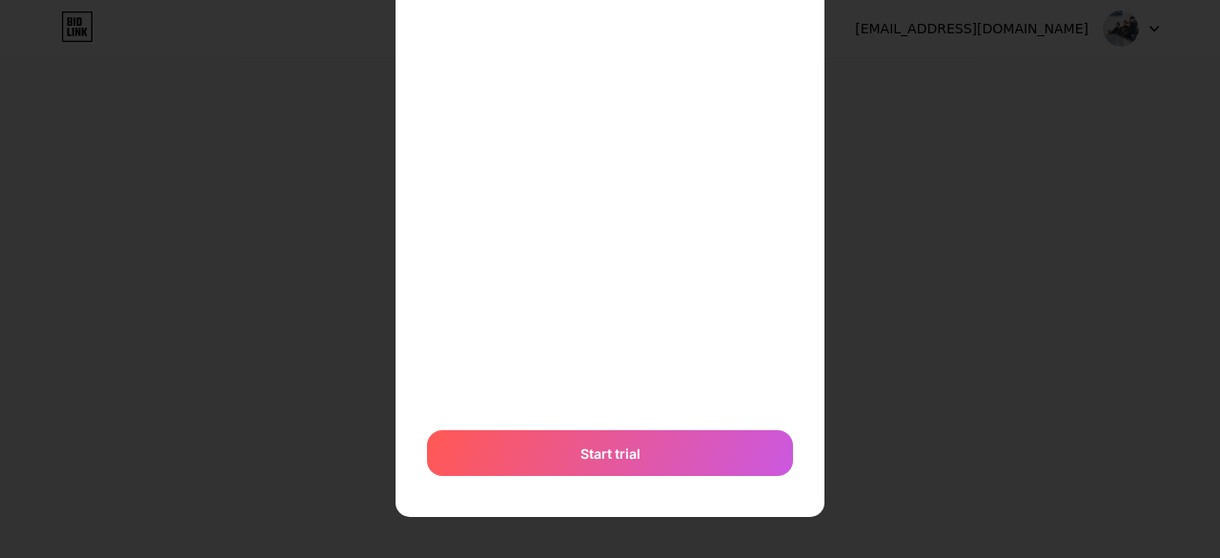
scroll to position [0, 0]
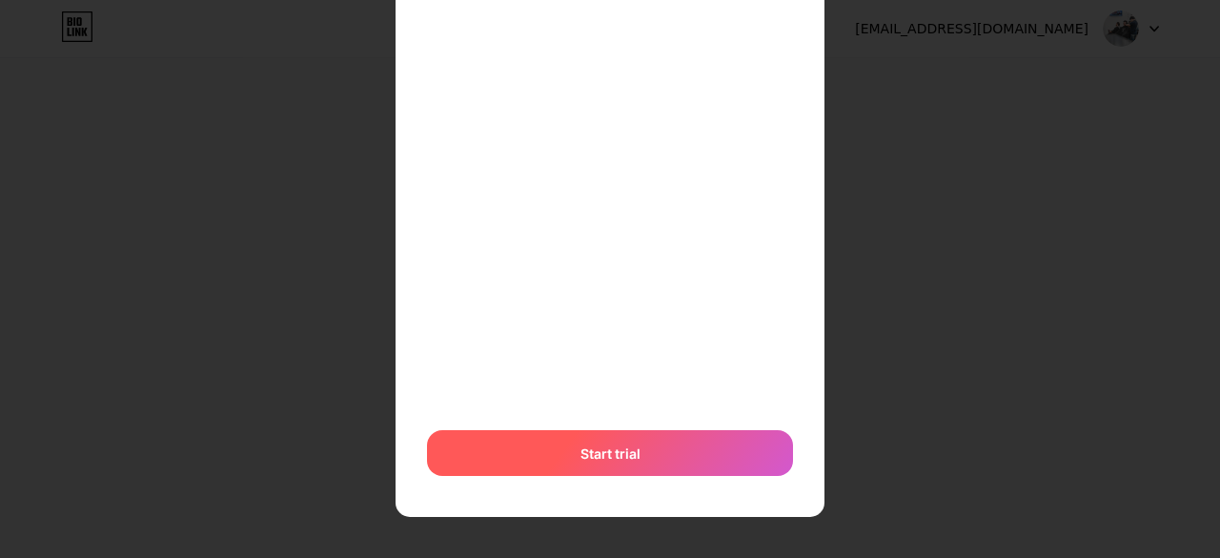
click at [658, 442] on div "Start trial" at bounding box center [610, 453] width 366 height 46
click at [610, 448] on span "Start trial" at bounding box center [611, 453] width 60 height 20
click at [611, 454] on span "Start trial" at bounding box center [611, 453] width 60 height 20
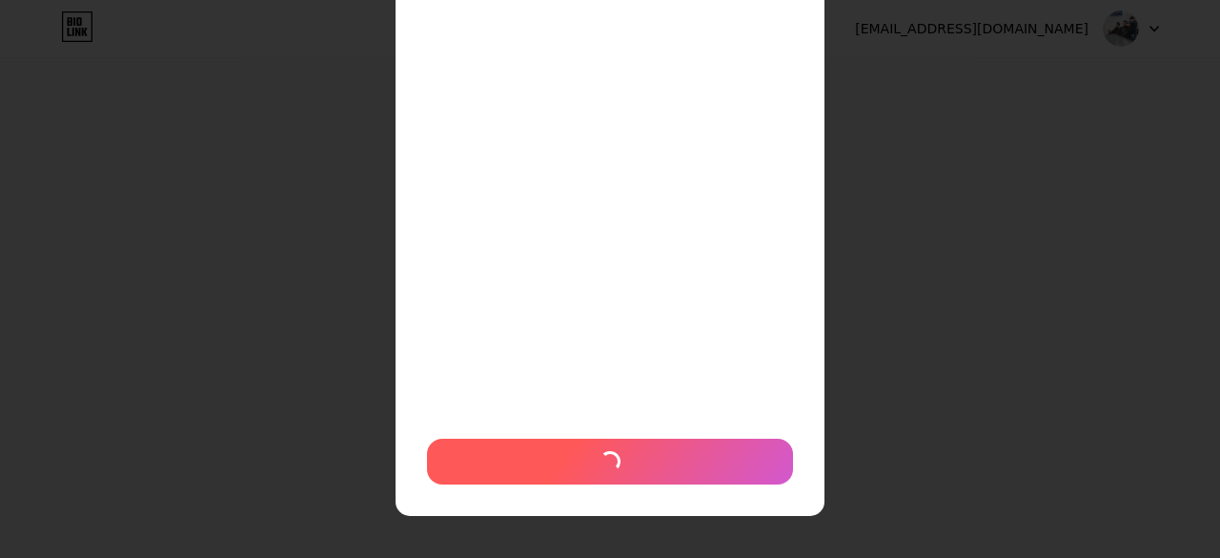
click at [611, 454] on span at bounding box center [610, 461] width 28 height 28
click at [611, 457] on span at bounding box center [611, 462] width 30 height 30
click at [611, 457] on span at bounding box center [610, 461] width 29 height 29
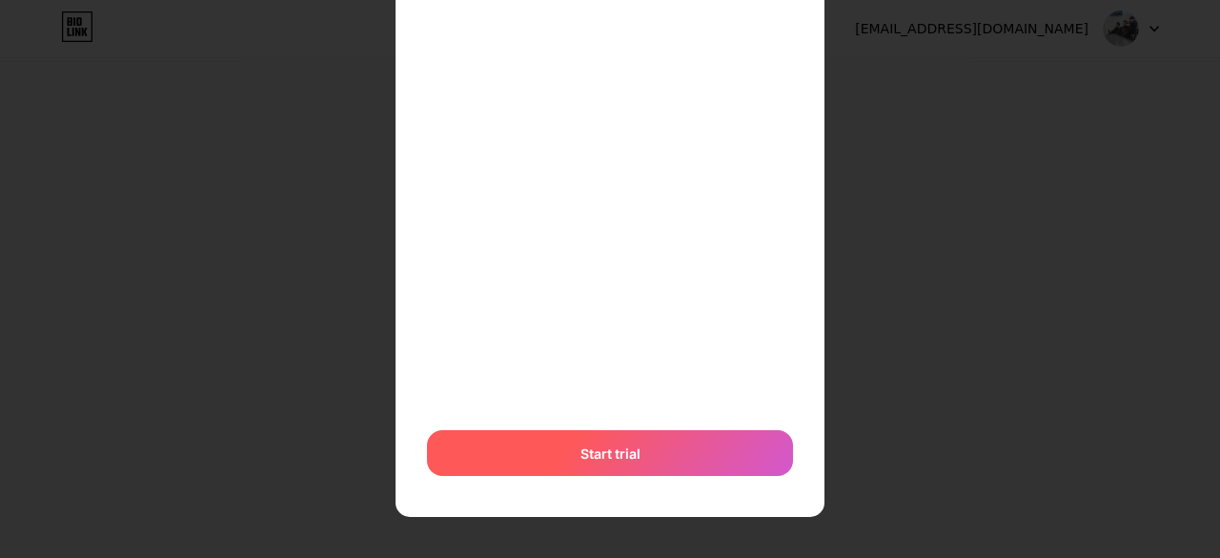
click at [644, 470] on div "Start trial" at bounding box center [610, 453] width 366 height 46
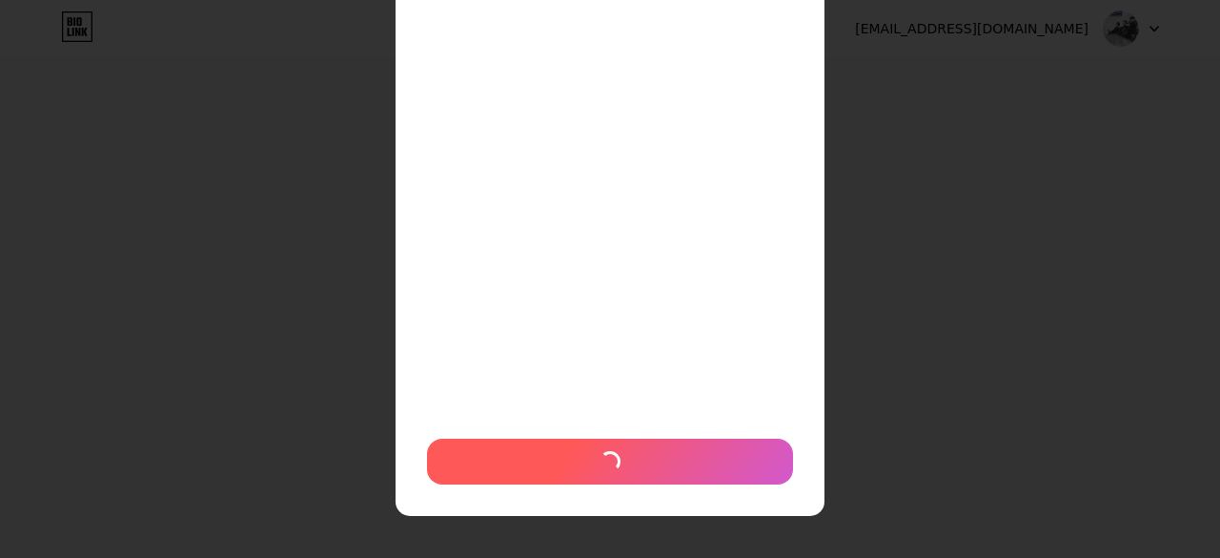
click at [644, 470] on div at bounding box center [610, 462] width 366 height 46
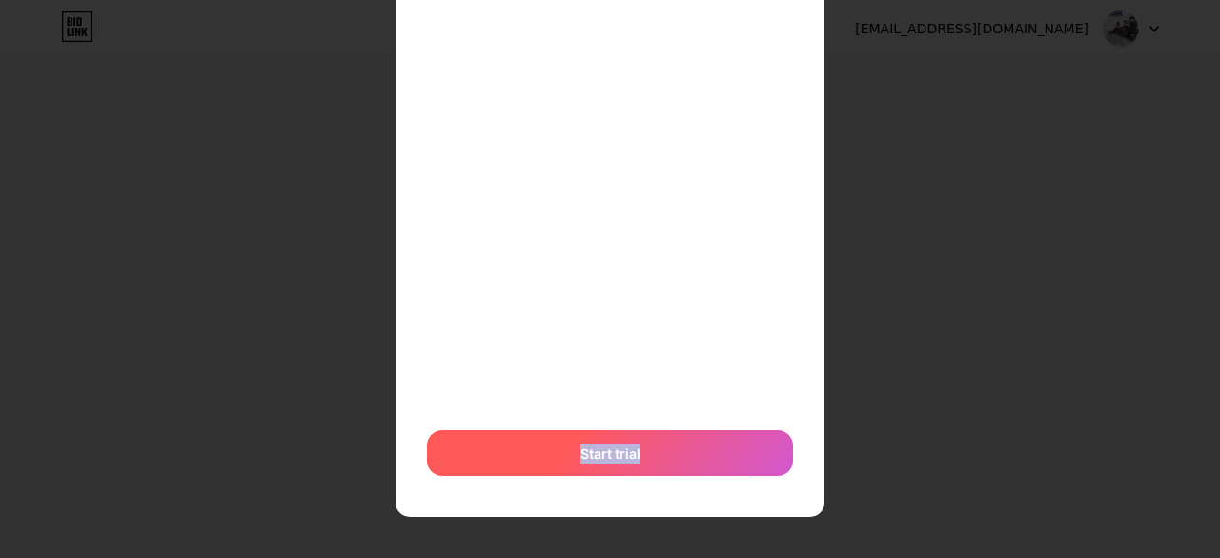
click at [644, 470] on div "Start trial" at bounding box center [610, 453] width 366 height 46
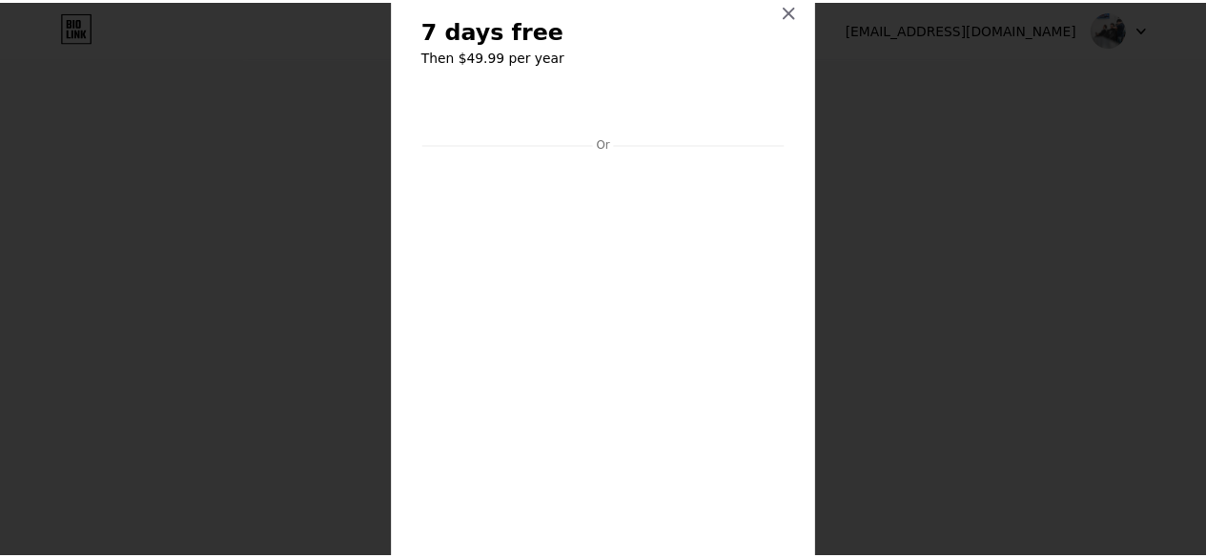
scroll to position [0, 0]
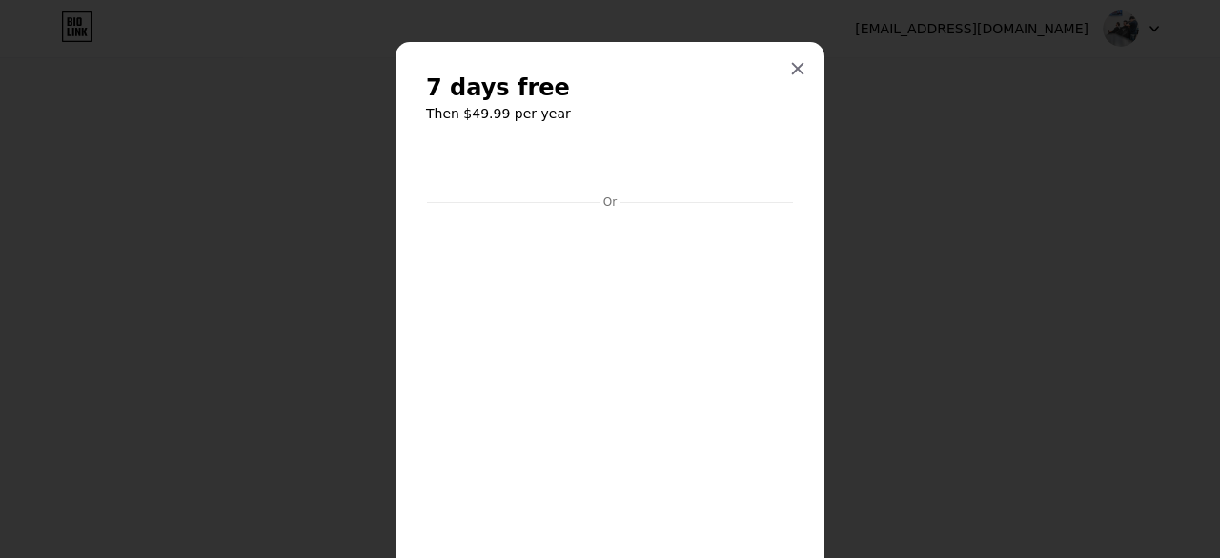
click at [513, 106] on h6 "Then $49.99 per year" at bounding box center [610, 113] width 368 height 19
click at [851, 192] on div at bounding box center [610, 279] width 1220 height 558
